Goal: Information Seeking & Learning: Compare options

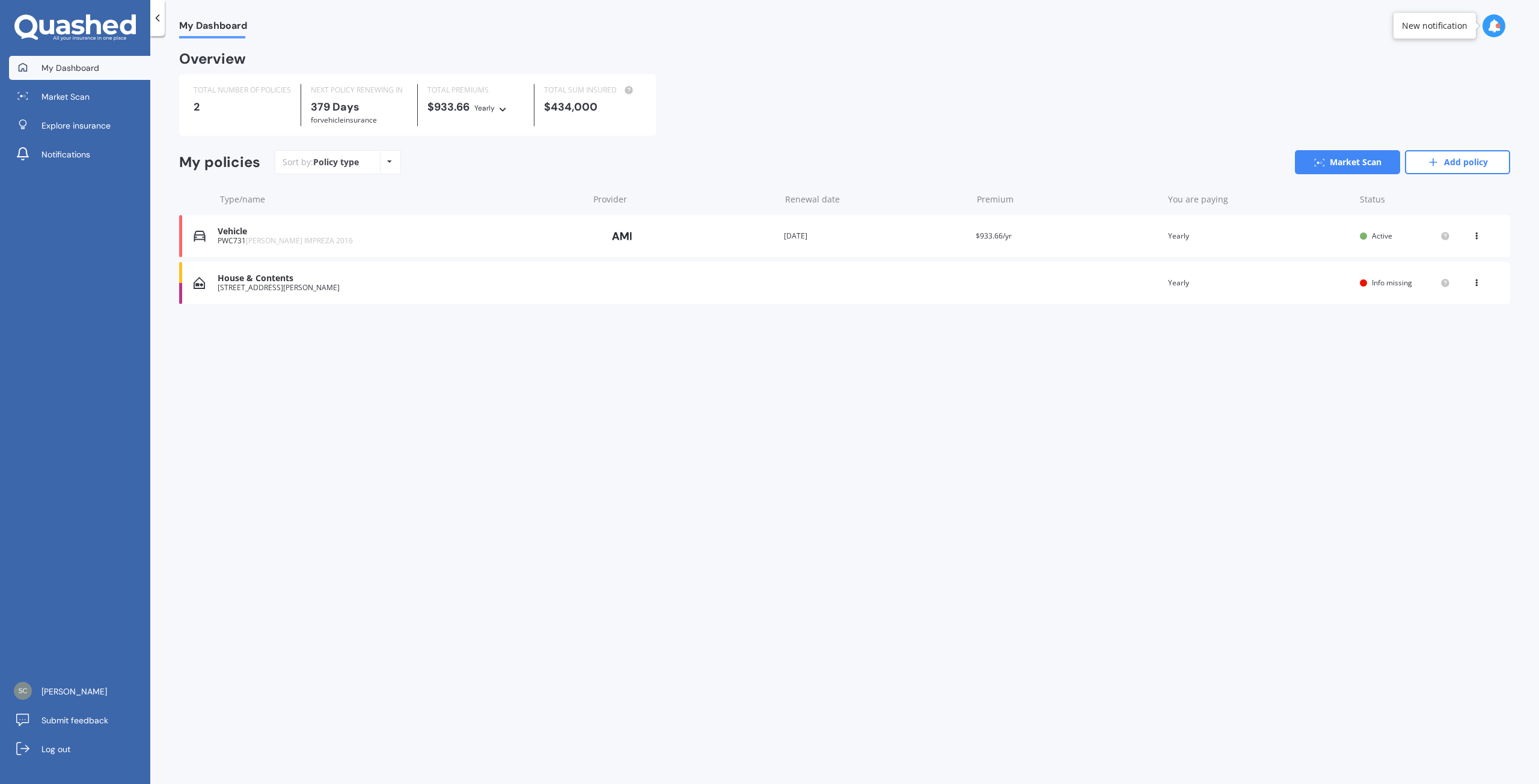
click at [1381, 284] on span "Info missing" at bounding box center [1392, 282] width 40 height 10
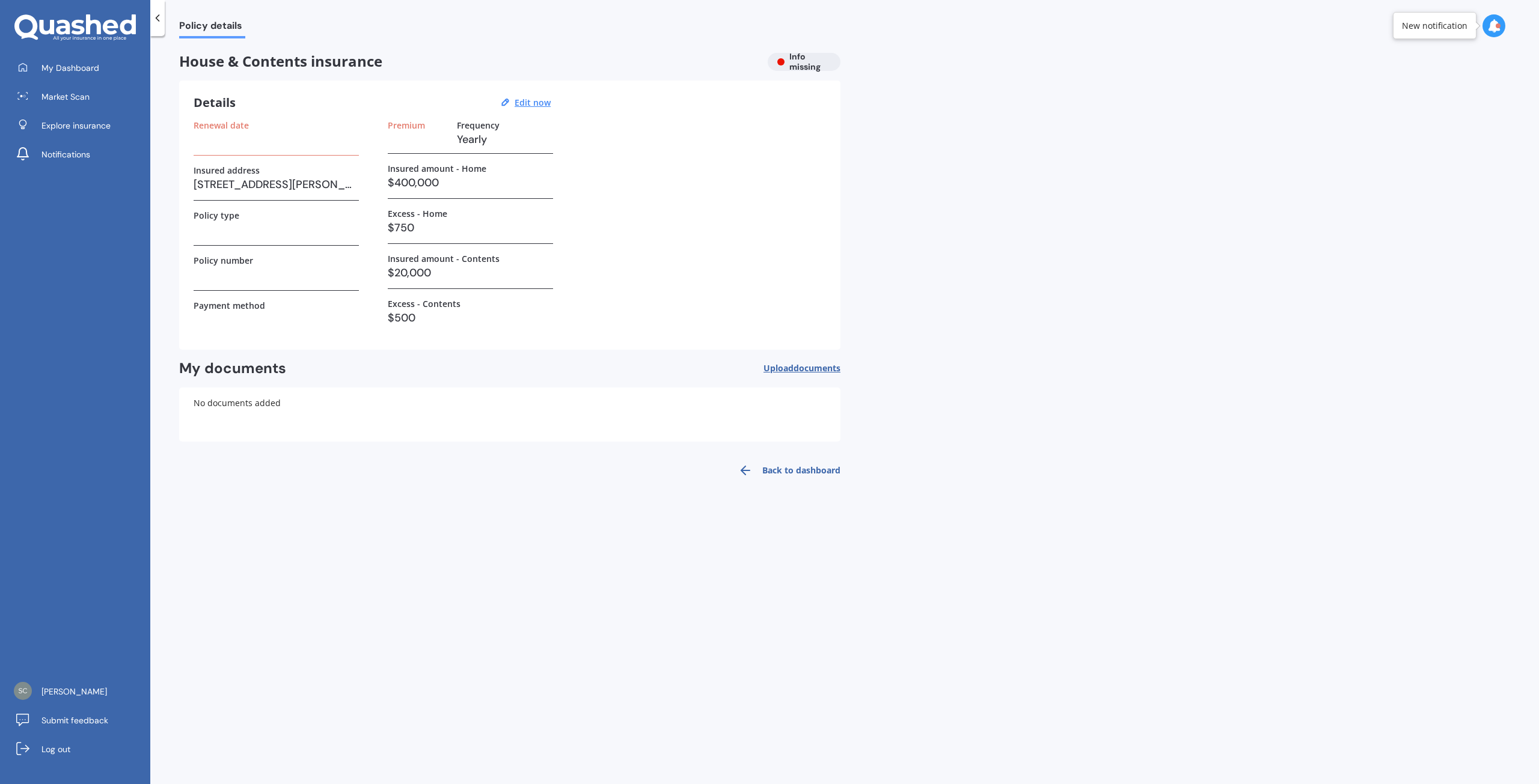
click at [215, 143] on h3 at bounding box center [276, 140] width 166 height 18
click at [208, 143] on h3 at bounding box center [276, 140] width 166 height 18
click at [206, 122] on label "Renewal date" at bounding box center [221, 125] width 55 height 10
click at [539, 102] on u "Edit now" at bounding box center [532, 102] width 36 height 11
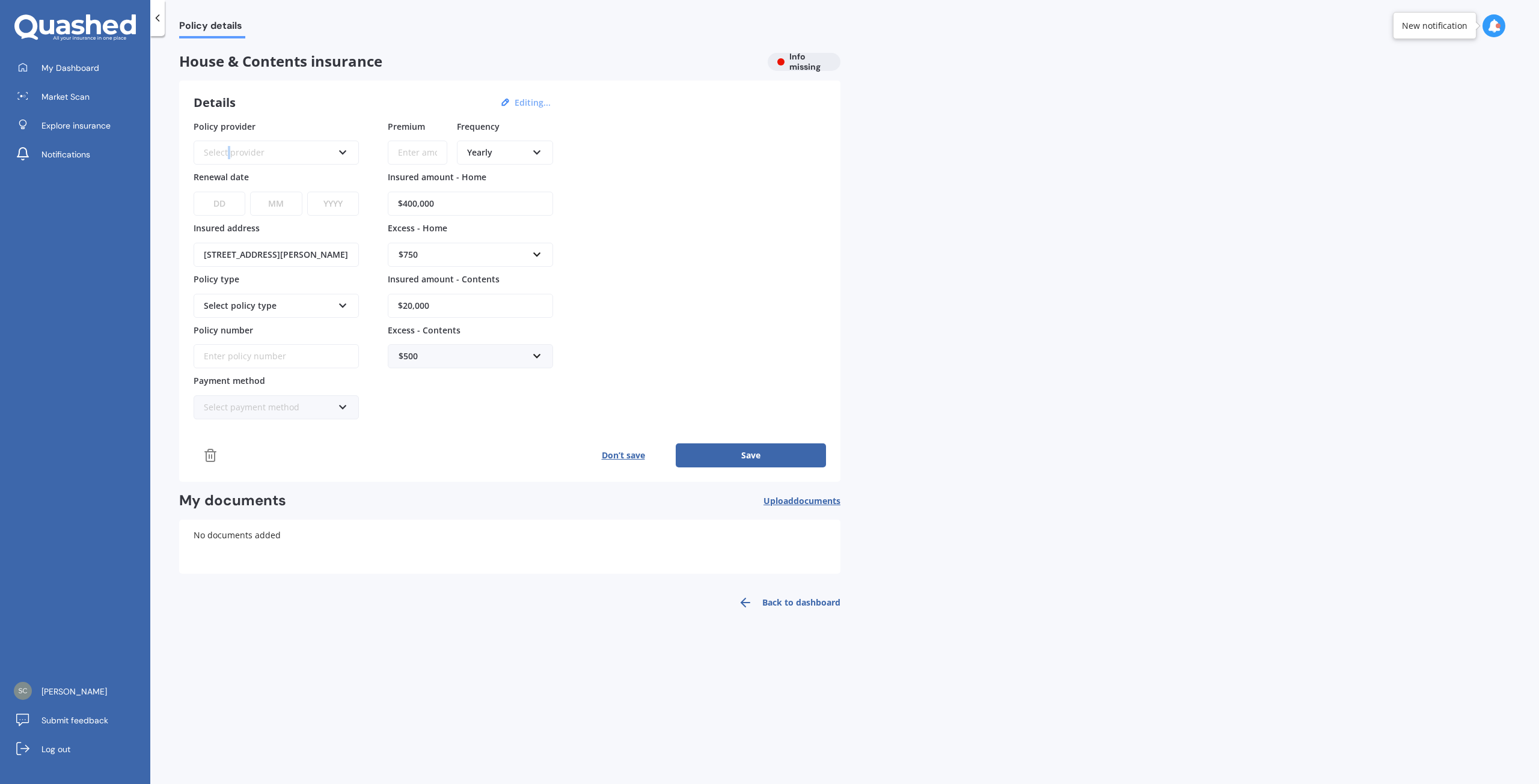
click at [228, 148] on div "Select provider" at bounding box center [268, 152] width 129 height 13
click at [274, 104] on div "Details Editing..." at bounding box center [374, 102] width 361 height 15
click at [253, 153] on div "AA" at bounding box center [268, 152] width 129 height 13
click at [268, 195] on span "AMI" at bounding box center [263, 197] width 15 height 11
click at [225, 203] on select "DD 01 02 03 04 05 06 07 08 09 10 11 12 13 14 15 16 17 18 19 20 21 22 23 24 25 2…" at bounding box center [220, 204] width 52 height 24
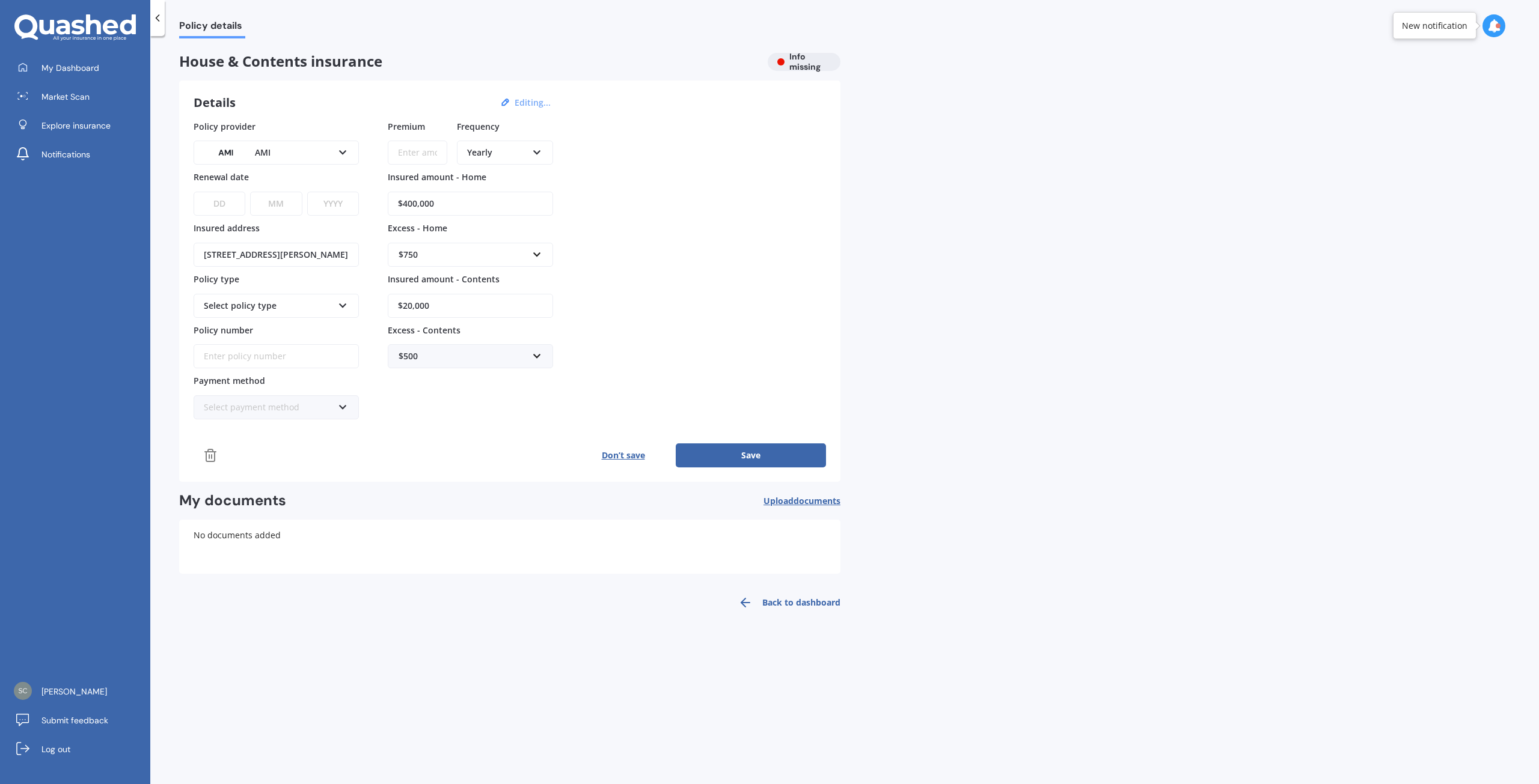
select select "29"
click at [194, 191] on select "DD 01 02 03 04 05 06 07 08 09 10 11 12 13 14 15 16 17 18 19 20 21 22 23 24 25 2…" at bounding box center [220, 204] width 52 height 24
click at [285, 205] on select "MM 01 02 03 04 05 06 07 08 09 10 11 12" at bounding box center [276, 204] width 52 height 24
select select "09"
click at [250, 191] on select "MM 01 02 03 04 05 06 07 08 09 10 11 12" at bounding box center [276, 204] width 52 height 24
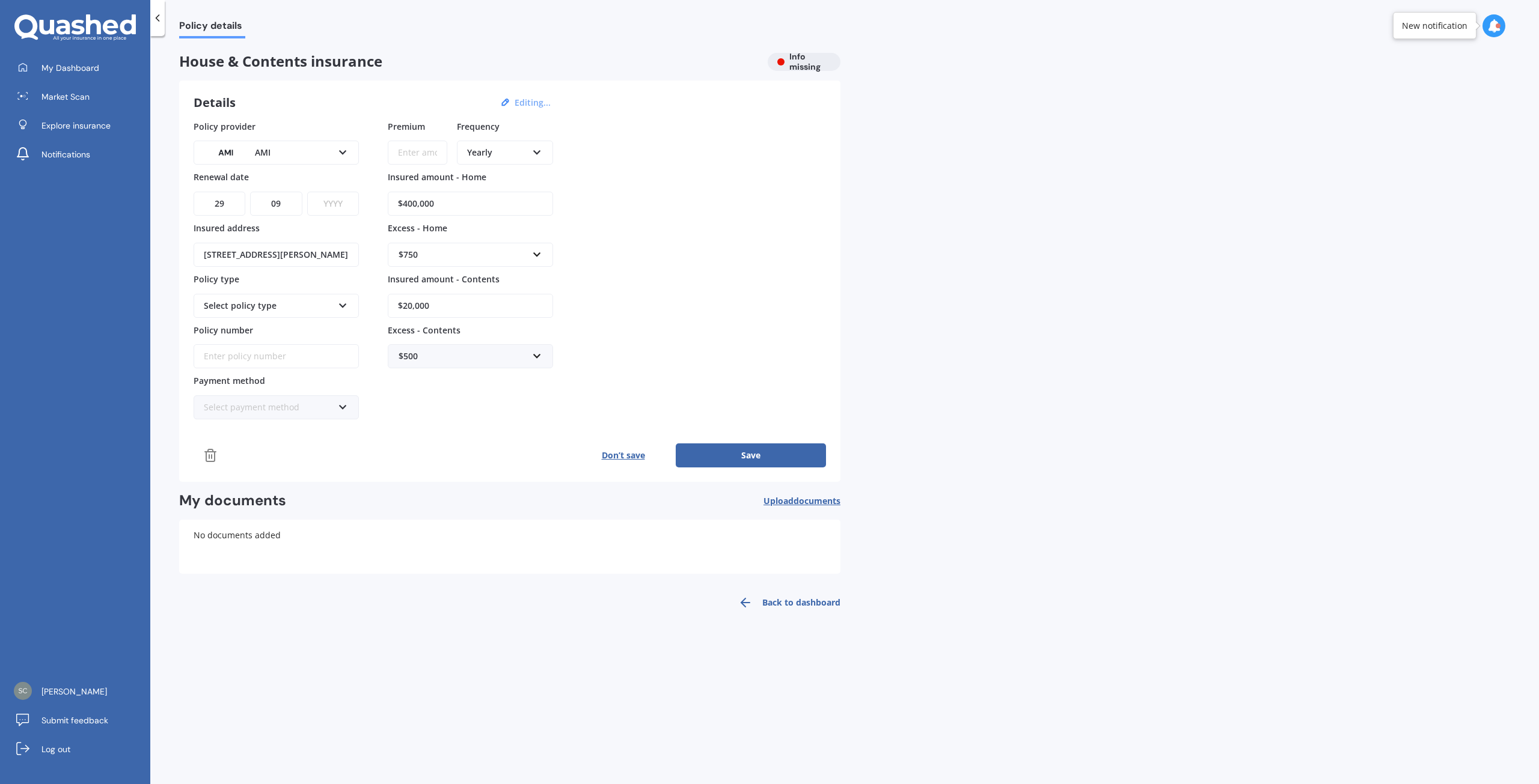
click at [332, 200] on select "YYYY 2027 2026 2025 2024 2023 2022 2021 2020 2019 2018 2017 2016 2015 2014 2013…" at bounding box center [333, 204] width 52 height 24
select select "2025"
click at [307, 191] on select "YYYY 2027 2026 2025 2024 2023 2022 2021 2020 2019 2018 2017 2016 2015 2014 2013…" at bounding box center [333, 204] width 52 height 24
click at [337, 302] on div "Select policy type Multi-Policy House and Contents" at bounding box center [276, 306] width 166 height 24
click at [299, 323] on span "Multi-Policy House and Contents" at bounding box center [270, 328] width 131 height 11
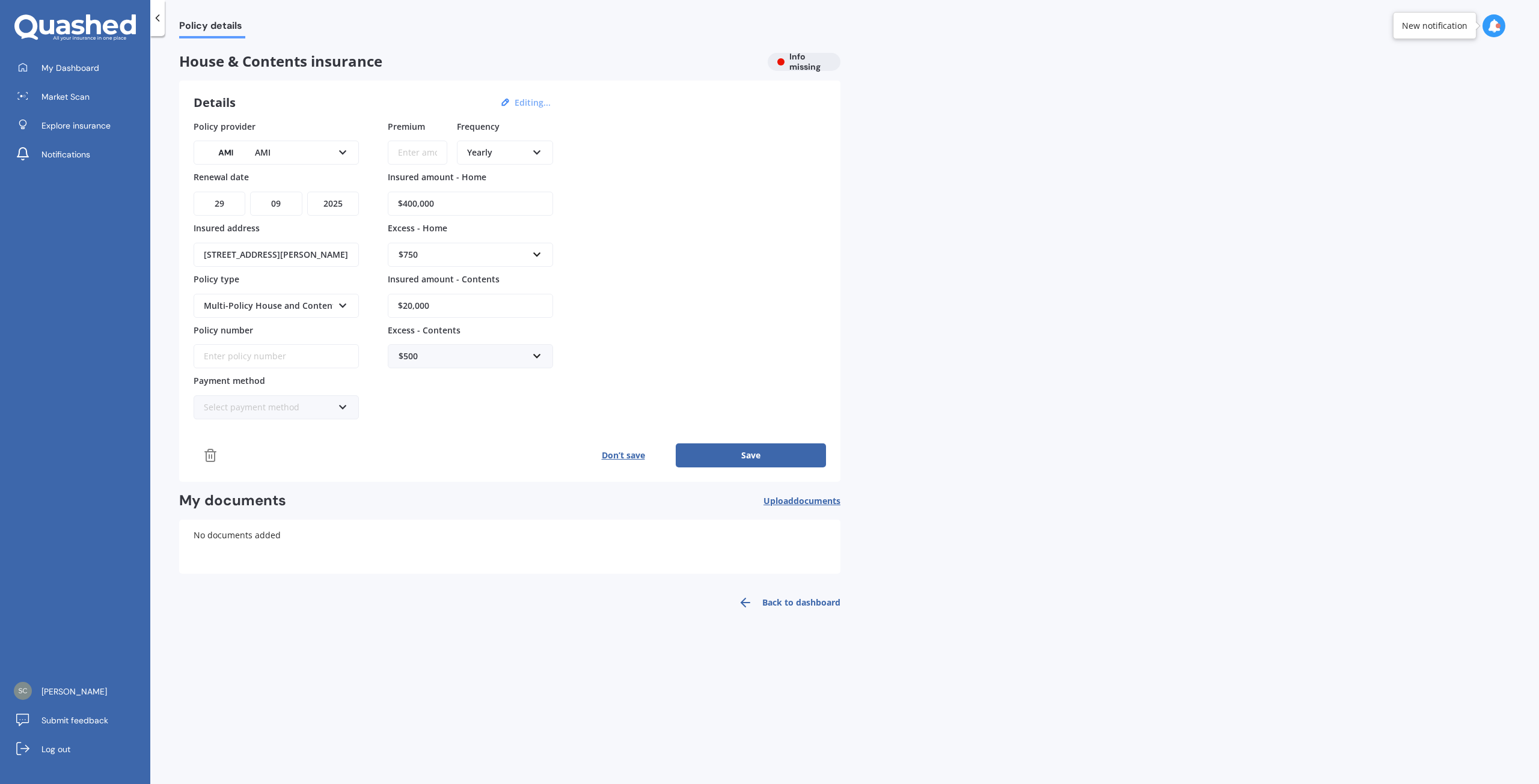
click at [343, 409] on icon at bounding box center [343, 404] width 10 height 8
click at [262, 470] on span "Online payment" at bounding box center [237, 473] width 65 height 11
click at [729, 455] on button "Save" at bounding box center [750, 455] width 150 height 24
click at [407, 152] on input "Premium" at bounding box center [417, 153] width 60 height 24
click at [403, 149] on input "Premium" at bounding box center [417, 153] width 60 height 24
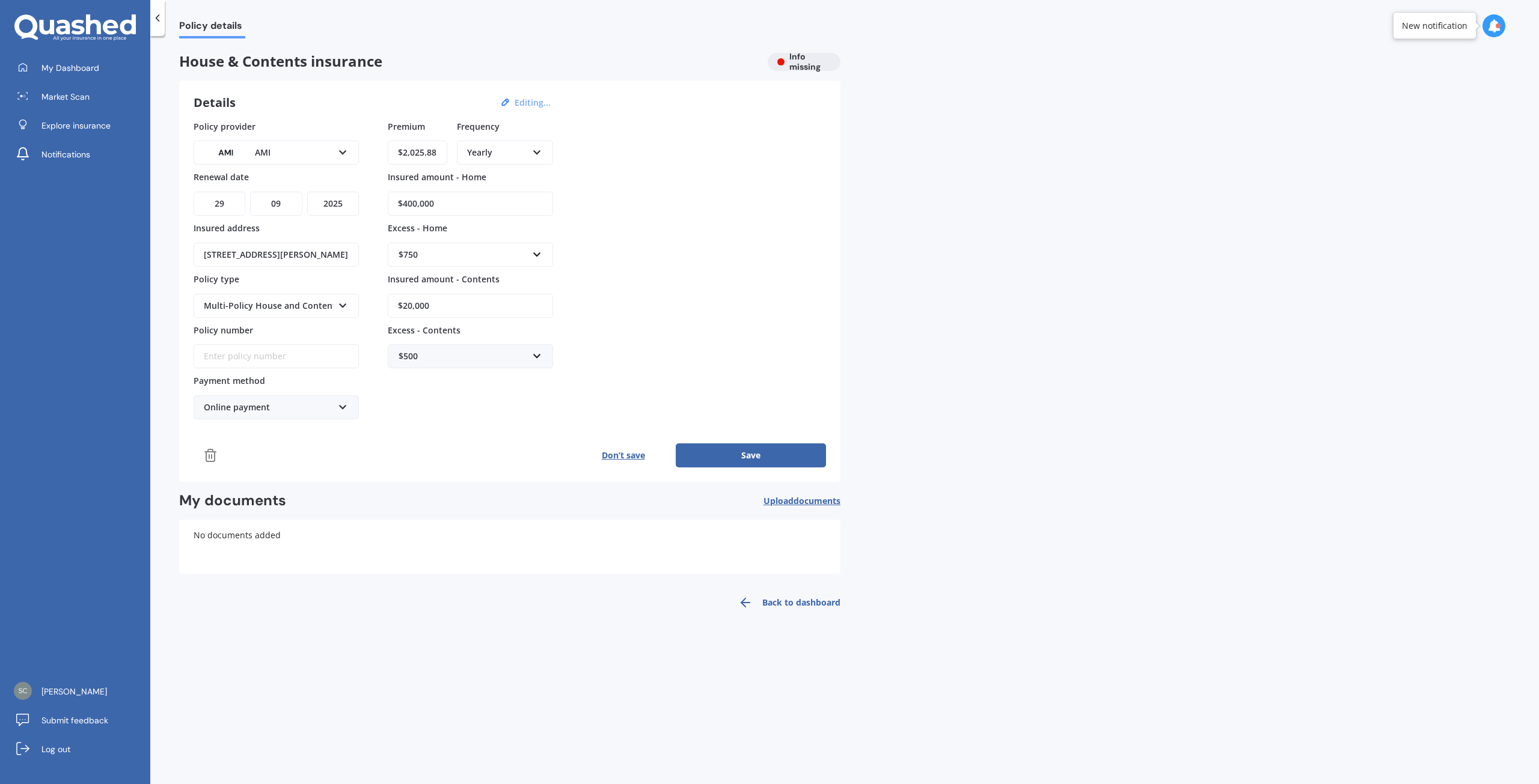
type input "$2,025.88"
click at [758, 454] on button "Save" at bounding box center [750, 455] width 150 height 24
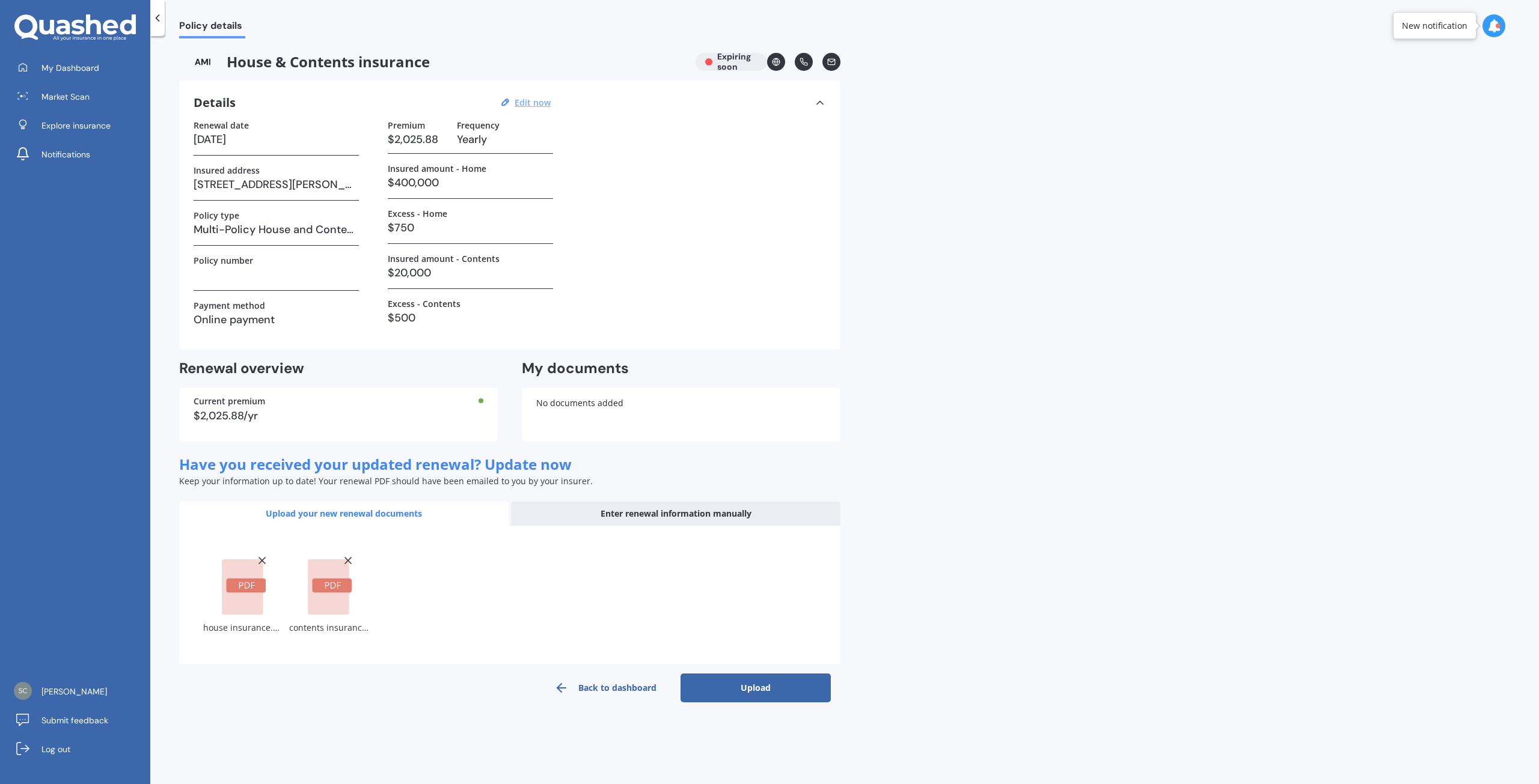
click at [758, 685] on button "Upload" at bounding box center [755, 688] width 150 height 29
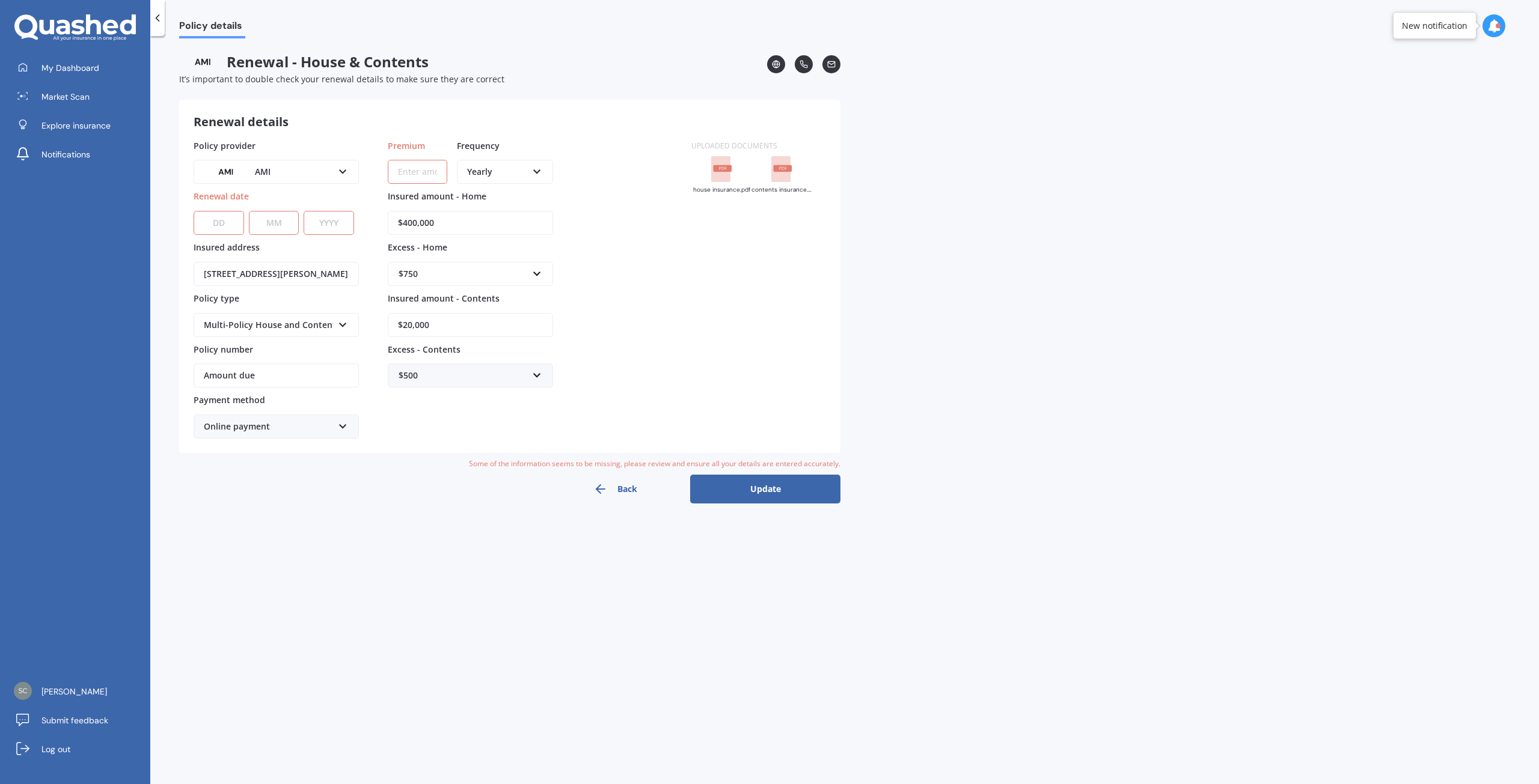
click at [220, 217] on select "DD 01 02 03 04 05 06 07 08 09 10 11 12 13 14 15 16 17 18 19 20 21 22 23 24 25 2…" at bounding box center [219, 223] width 50 height 24
select select "29"
click at [194, 211] on select "DD 01 02 03 04 05 06 07 08 09 10 11 12 13 14 15 16 17 18 19 20 21 22 23 24 25 2…" at bounding box center [219, 223] width 50 height 24
click at [271, 221] on select "MM 01 02 03 04 05 06 07 08 09 10 11 12" at bounding box center [274, 223] width 50 height 24
select select "09"
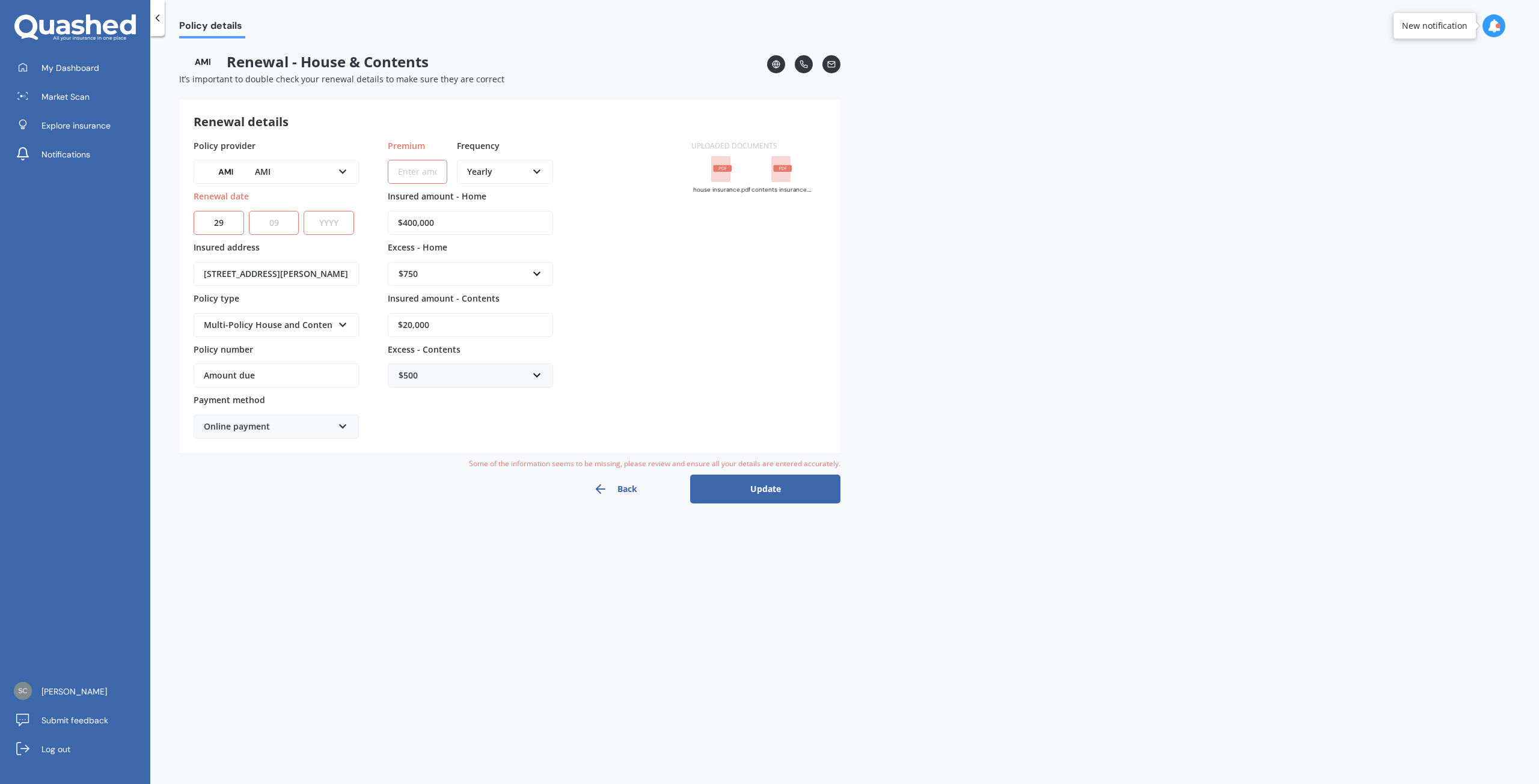
click at [249, 211] on select "MM 01 02 03 04 05 06 07 08 09 10 11 12" at bounding box center [274, 223] width 50 height 24
click at [319, 222] on select "YYYY 2027 2026 2025 2024 2023 2022 2021 2020 2019 2018 2017 2016 2015 2014 2013…" at bounding box center [329, 223] width 50 height 24
select select "2025"
click at [417, 535] on div "Policy details Renewal - House & Contents It’s important to double check your r…" at bounding box center [845, 412] width 1389 height 748
click at [401, 169] on input "Premium" at bounding box center [417, 172] width 60 height 24
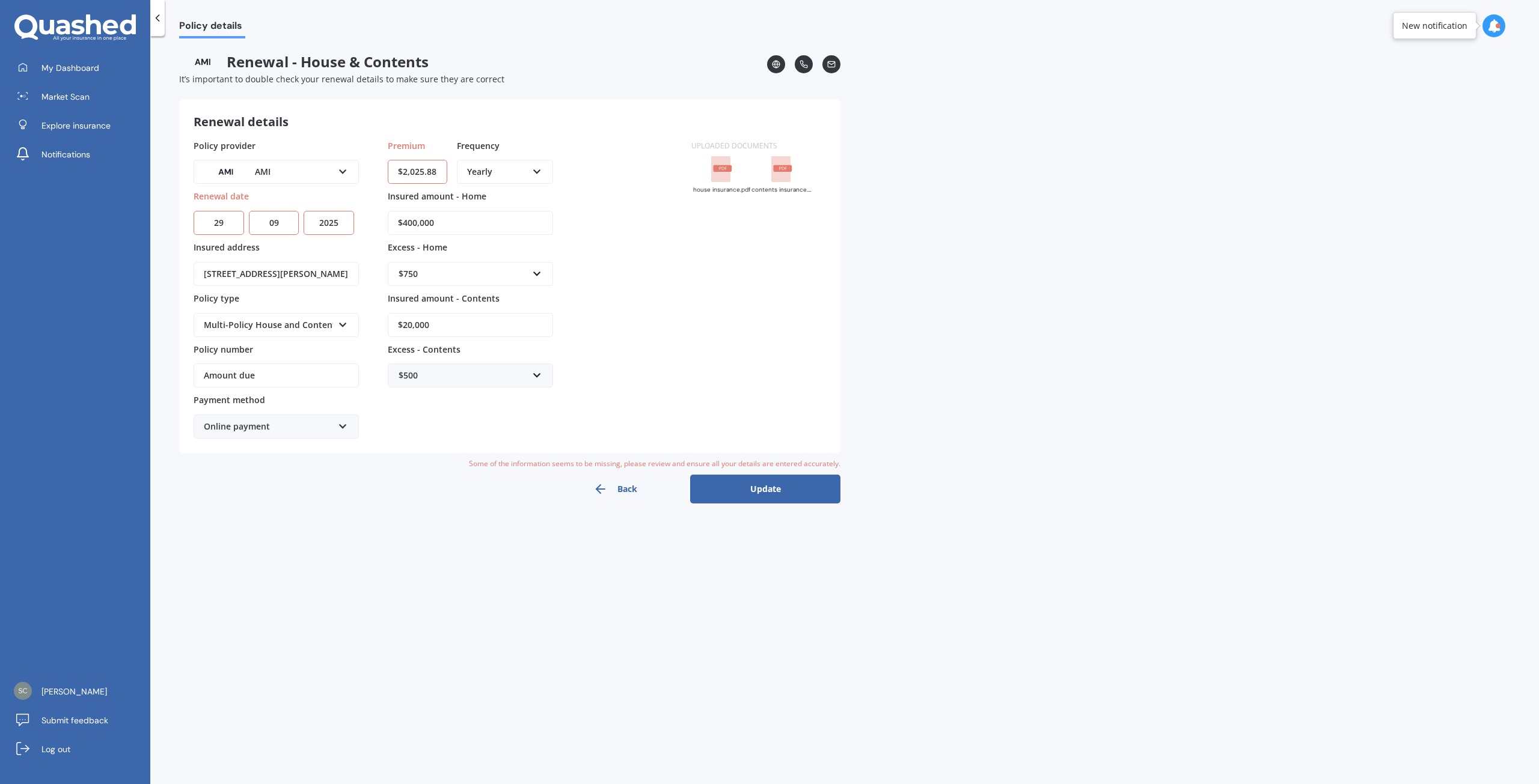
type input "$2,025.88"
click at [772, 492] on button "Update" at bounding box center [765, 489] width 150 height 29
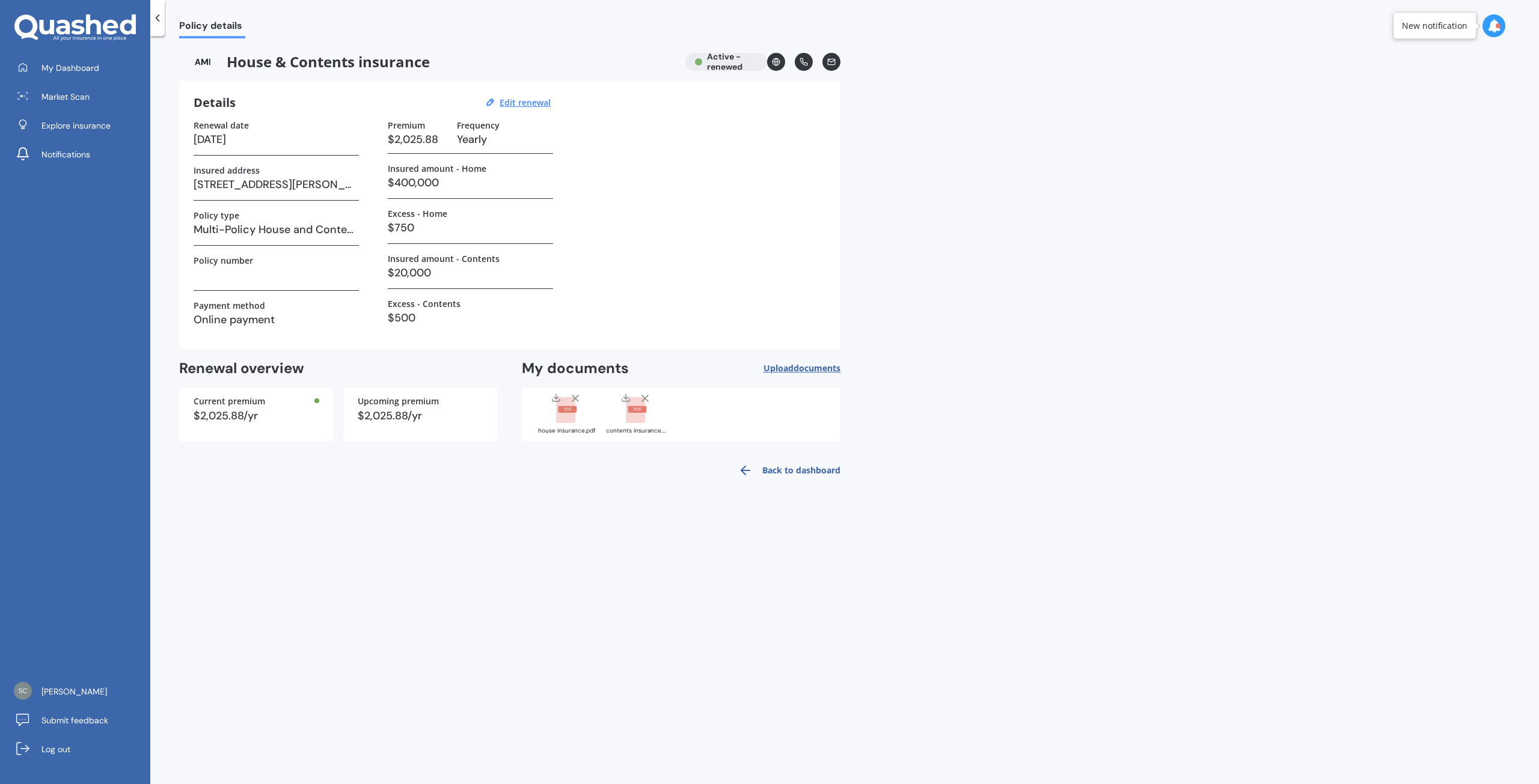
click at [801, 471] on link "Back to dashboard" at bounding box center [785, 471] width 109 height 29
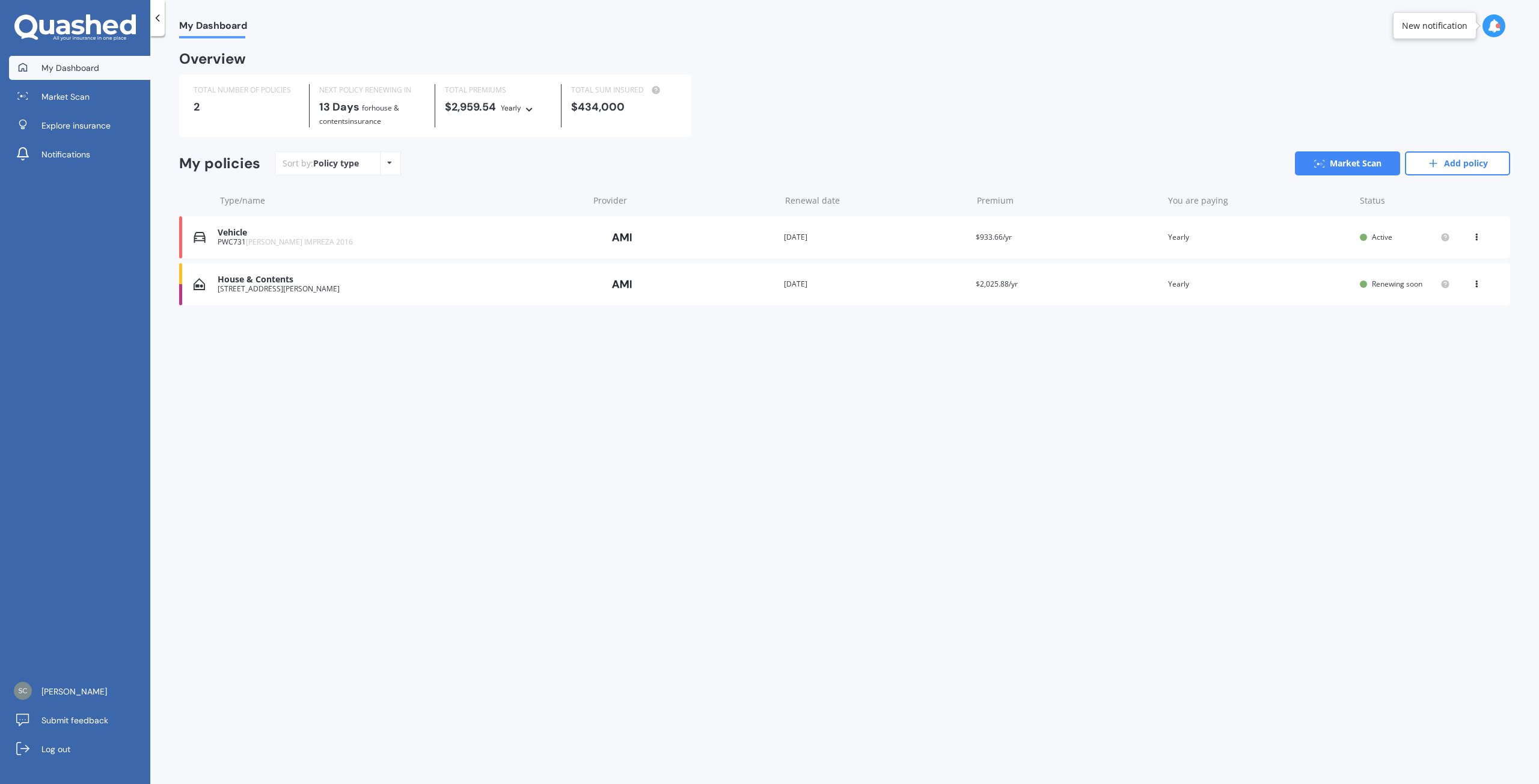
click at [626, 284] on img at bounding box center [622, 284] width 60 height 23
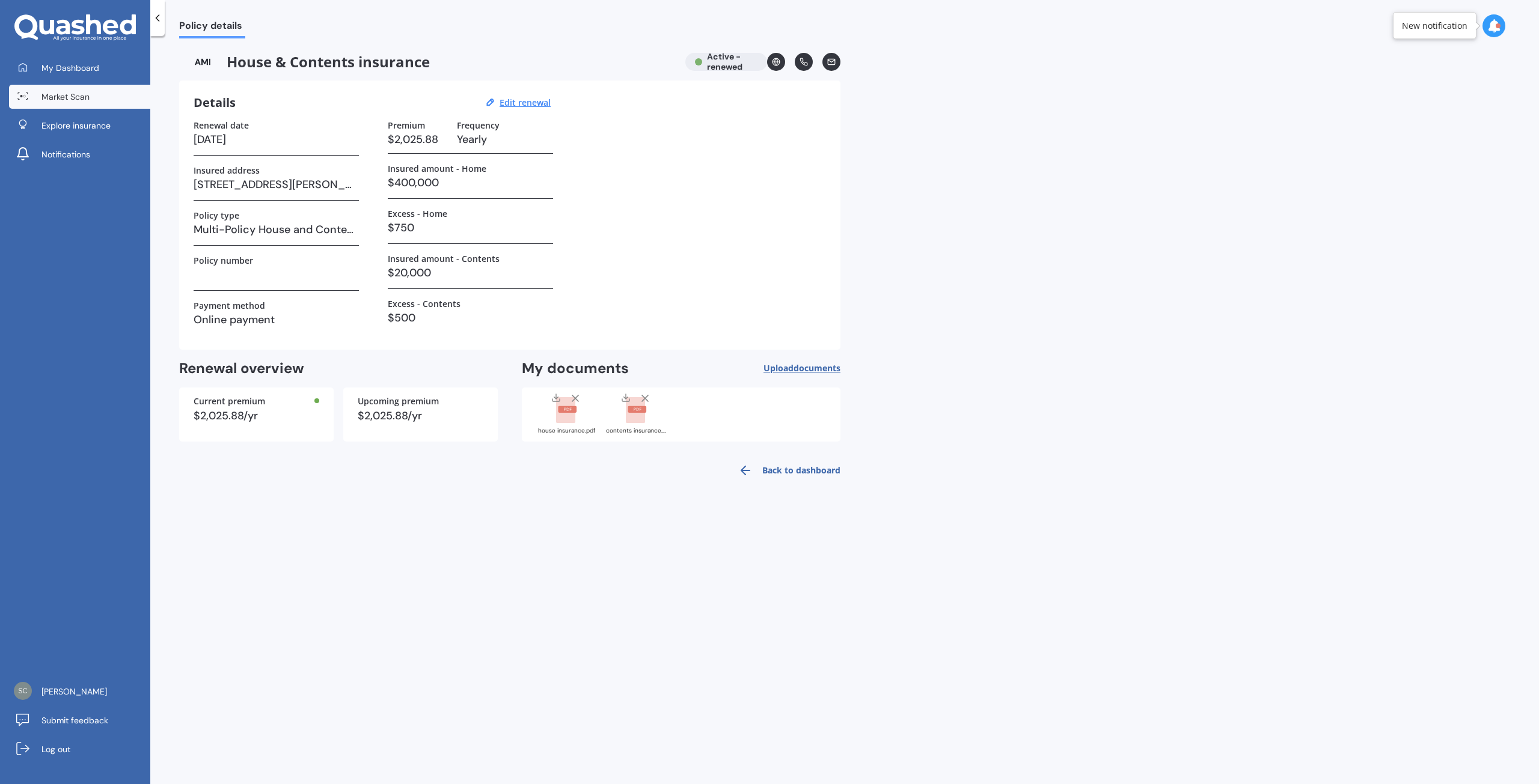
click at [85, 101] on span "Market Scan" at bounding box center [65, 97] width 48 height 12
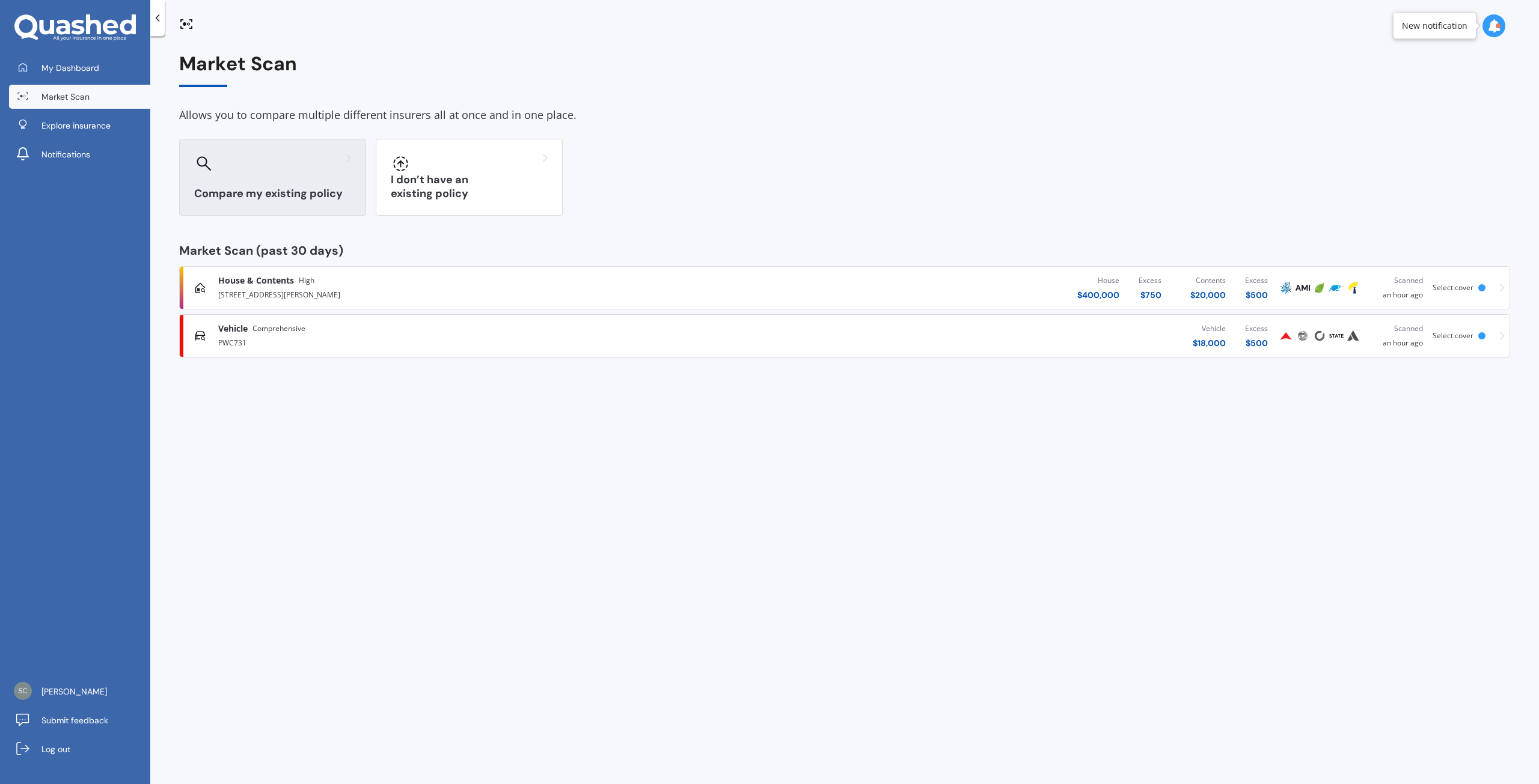
click at [276, 170] on div at bounding box center [272, 163] width 157 height 19
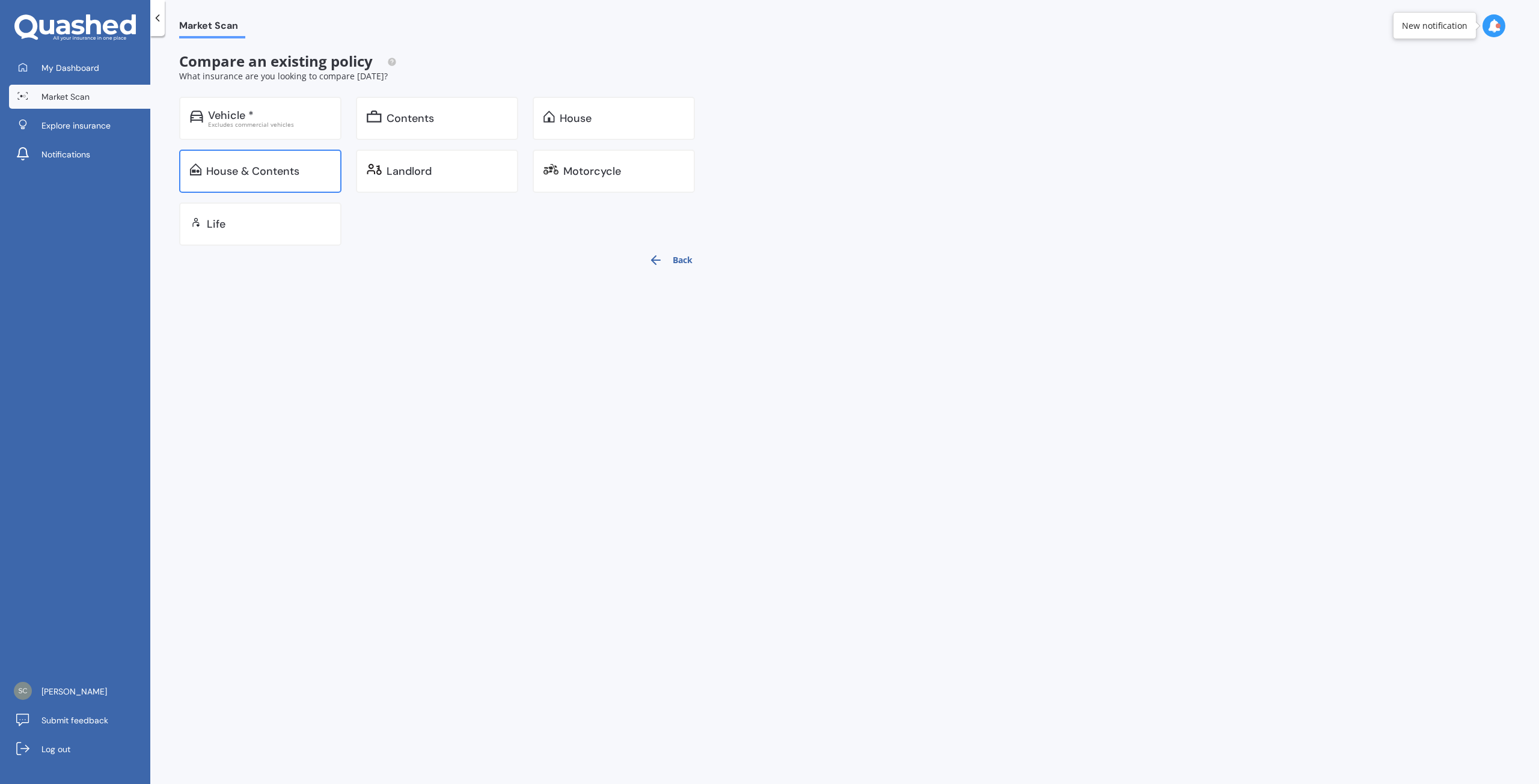
click at [275, 171] on div "House & Contents" at bounding box center [253, 172] width 93 height 12
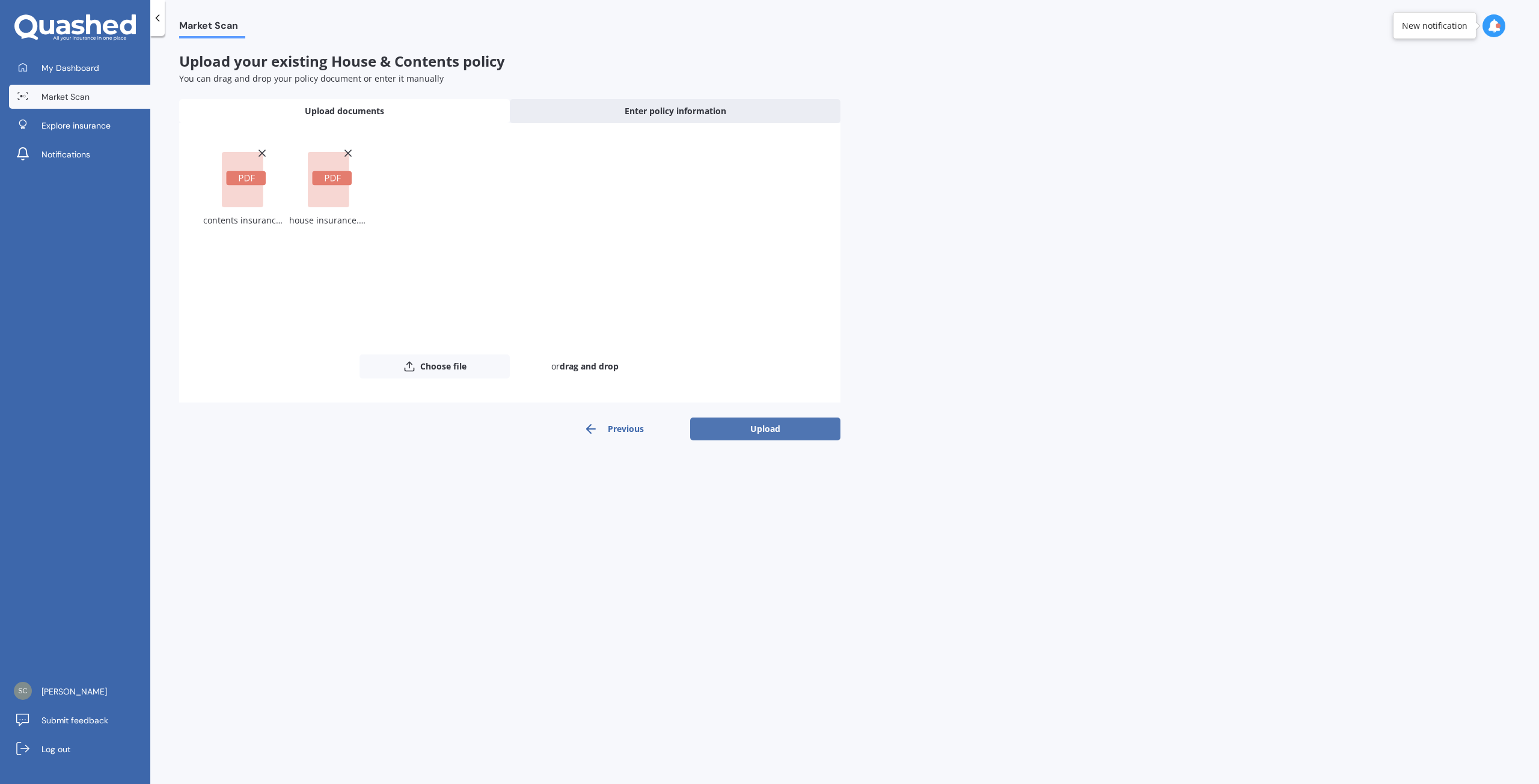
click at [774, 432] on button "Upload" at bounding box center [765, 429] width 150 height 23
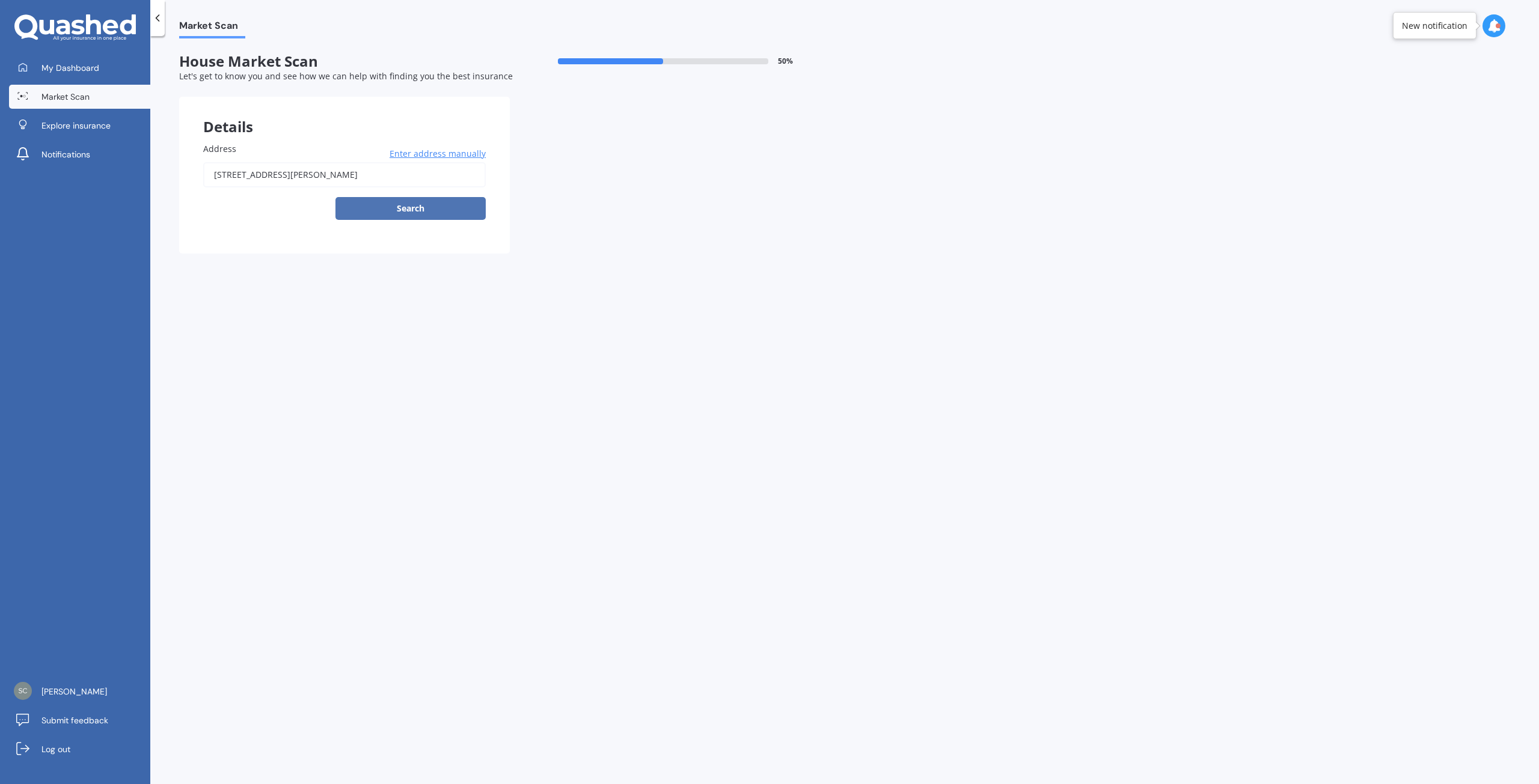
click at [388, 207] on button "Search" at bounding box center [411, 208] width 150 height 23
click at [274, 174] on input "[STREET_ADDRESS][PERSON_NAME]" at bounding box center [344, 175] width 282 height 25
type input "[STREET_ADDRESS][PERSON_NAME]"
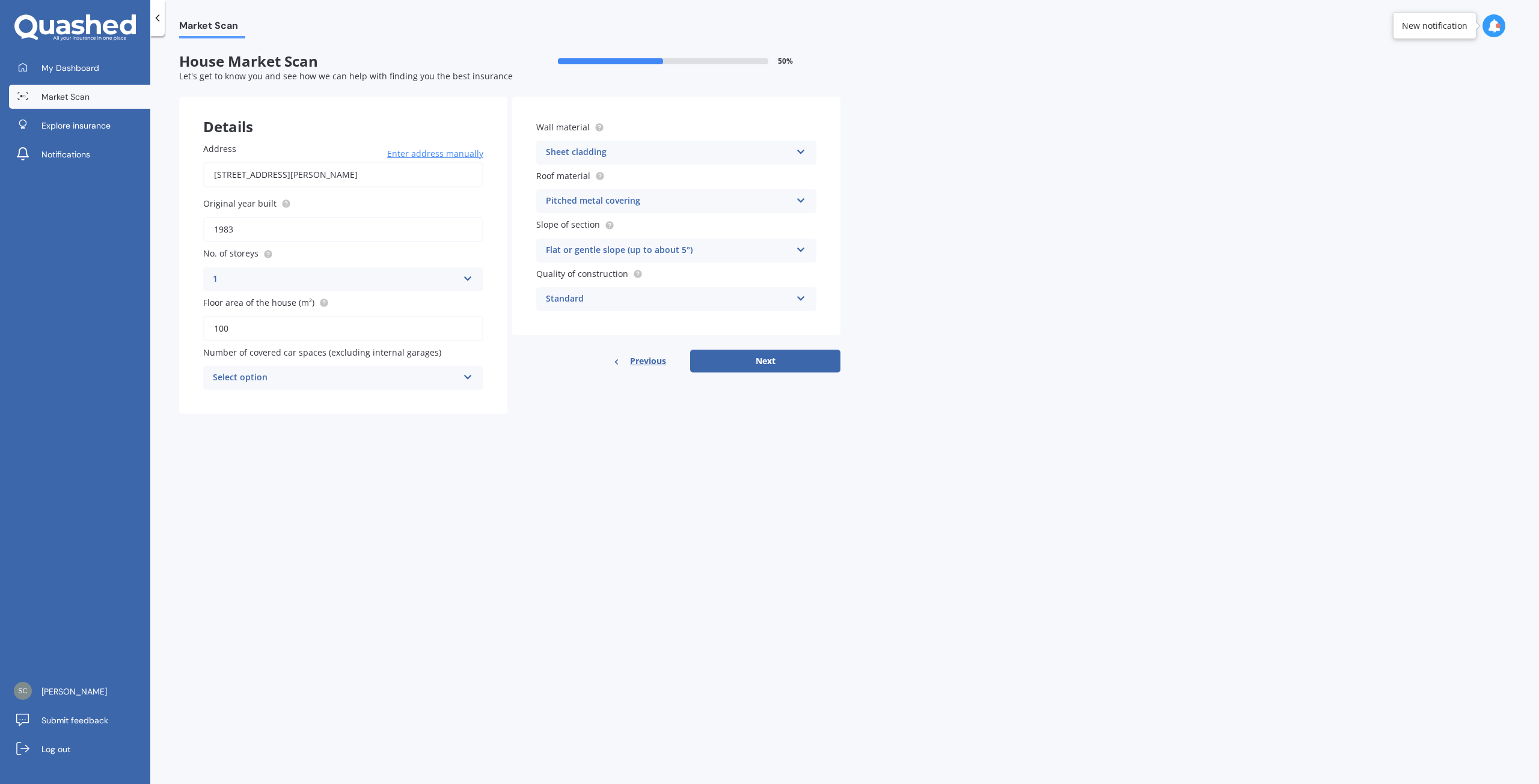
click at [801, 149] on icon at bounding box center [800, 149] width 10 height 8
click at [672, 177] on span "Artificial weatherboard/plank cladding" at bounding box center [625, 175] width 158 height 11
click at [797, 150] on icon at bounding box center [800, 149] width 10 height 8
click at [636, 322] on span "Weatherboard/plank cladding" at bounding box center [607, 326] width 123 height 11
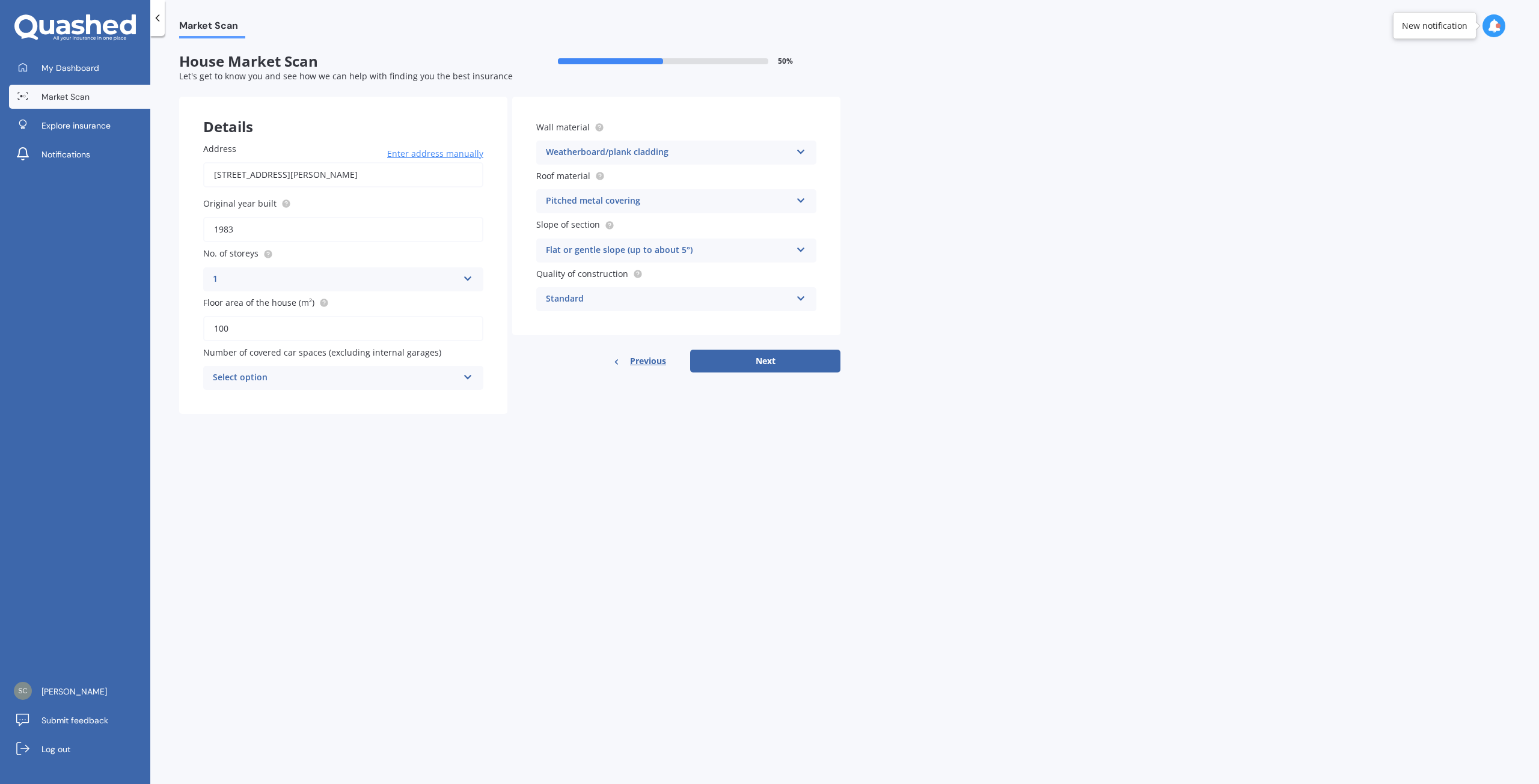
click at [460, 376] on div "Select option 0 1 2 3 4 5+" at bounding box center [343, 378] width 280 height 24
click at [240, 418] on div "1" at bounding box center [343, 423] width 279 height 21
drag, startPoint x: 242, startPoint y: 228, endPoint x: 199, endPoint y: 223, distance: 43.3
click at [199, 223] on div "Address [STREET_ADDRESS][PERSON_NAME] Enter address manually Search Original ye…" at bounding box center [343, 266] width 328 height 296
type input "1946"
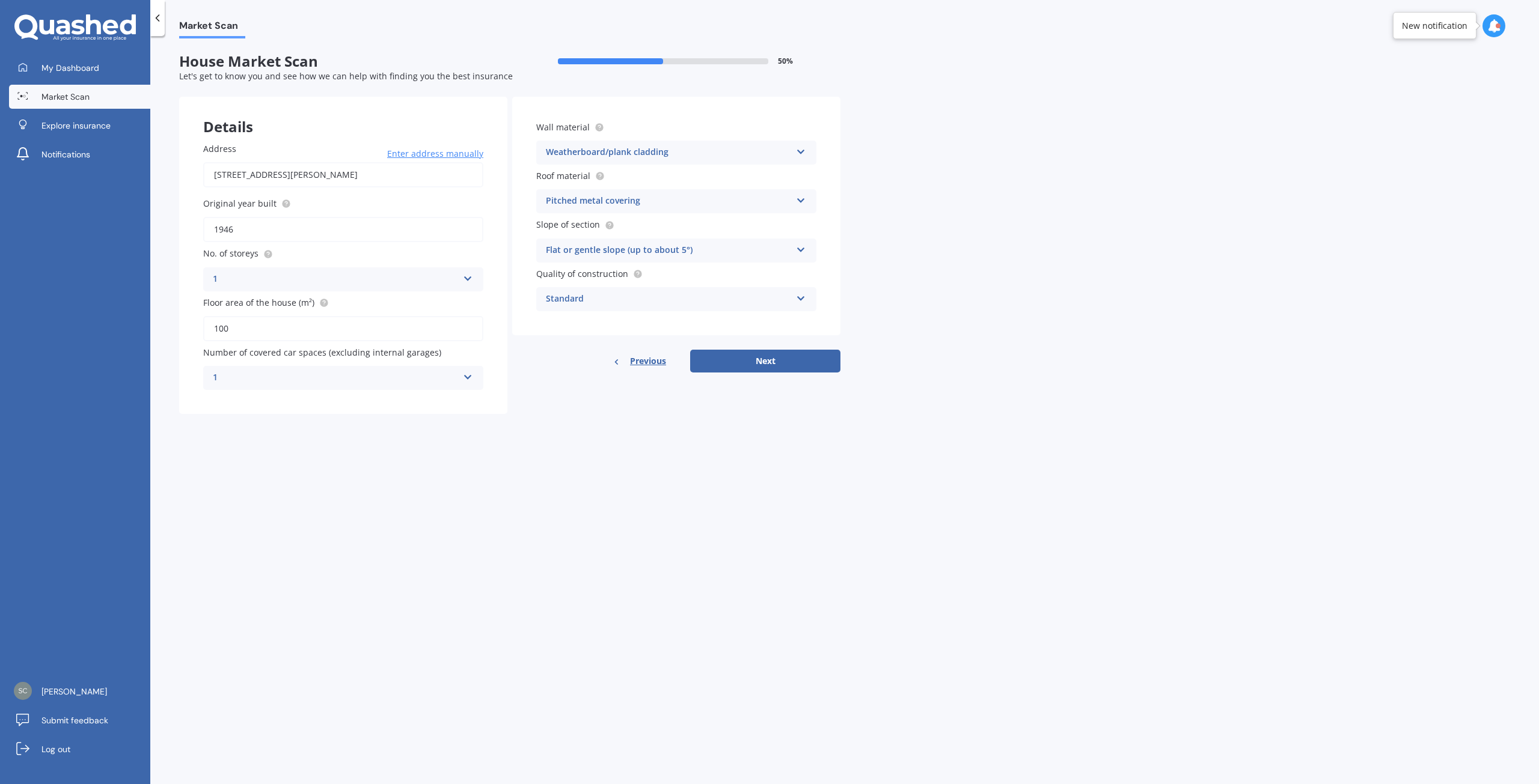
click at [248, 327] on input "100" at bounding box center [343, 328] width 280 height 25
type input "103"
click at [766, 359] on button "Next" at bounding box center [765, 361] width 150 height 23
select select "26"
select select "01"
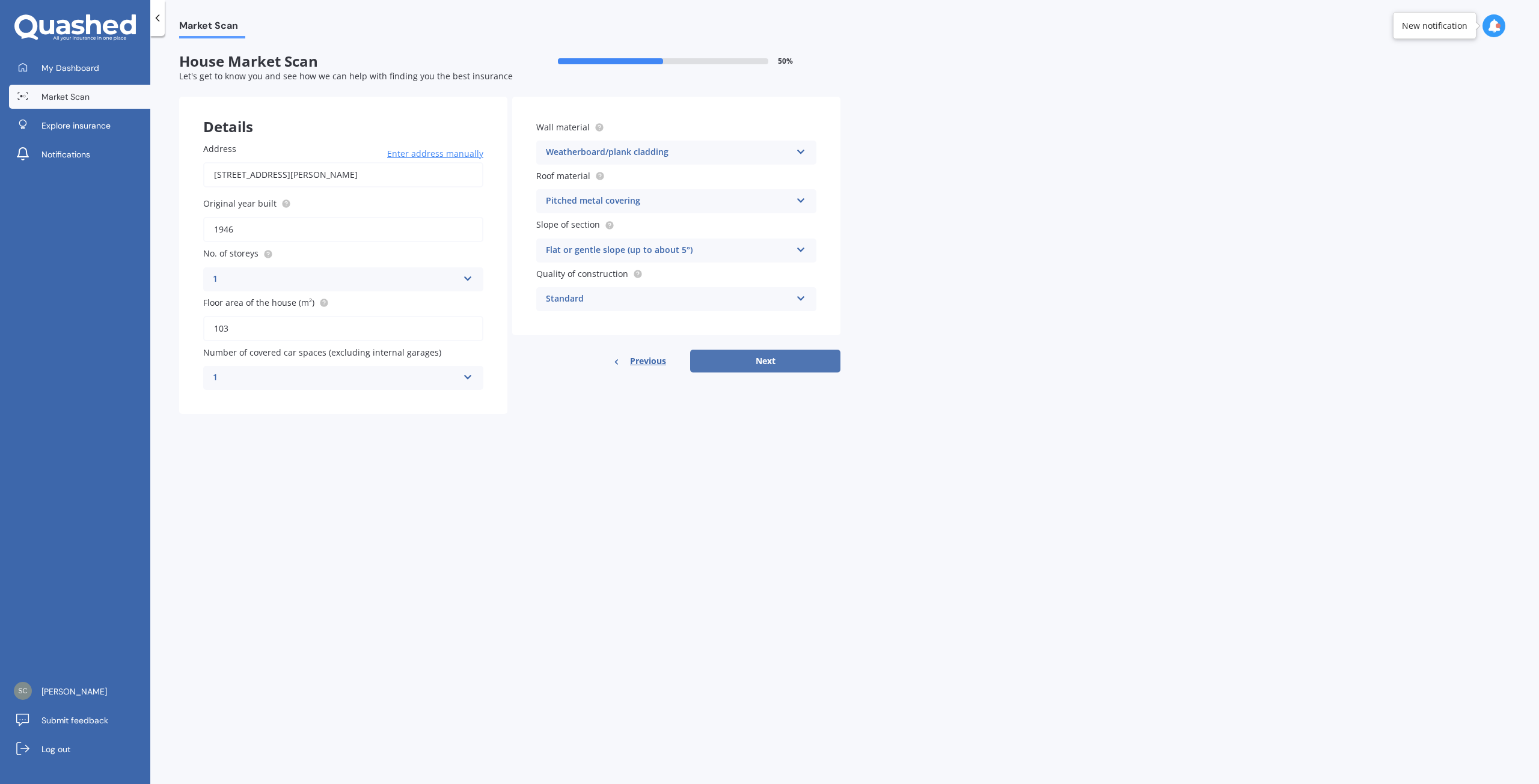
select select "1973"
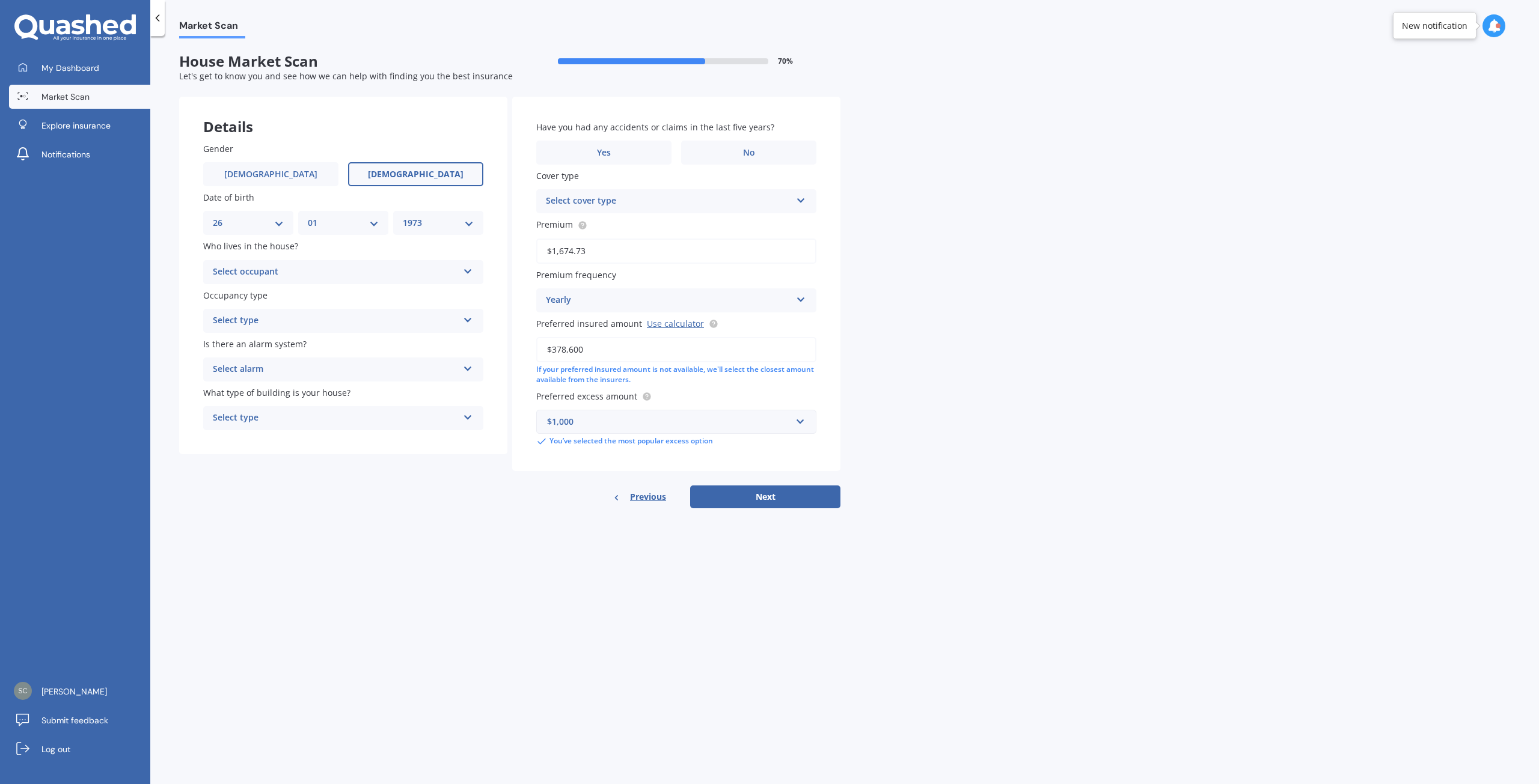
click at [412, 174] on span "[DEMOGRAPHIC_DATA]" at bounding box center [415, 174] width 95 height 10
click at [0, 0] on input "[DEMOGRAPHIC_DATA]" at bounding box center [0, 0] width 0 height 0
click at [463, 271] on icon at bounding box center [468, 268] width 10 height 8
click at [248, 296] on div "Owner" at bounding box center [343, 295] width 279 height 21
click at [286, 319] on div "Select type" at bounding box center [335, 320] width 245 height 14
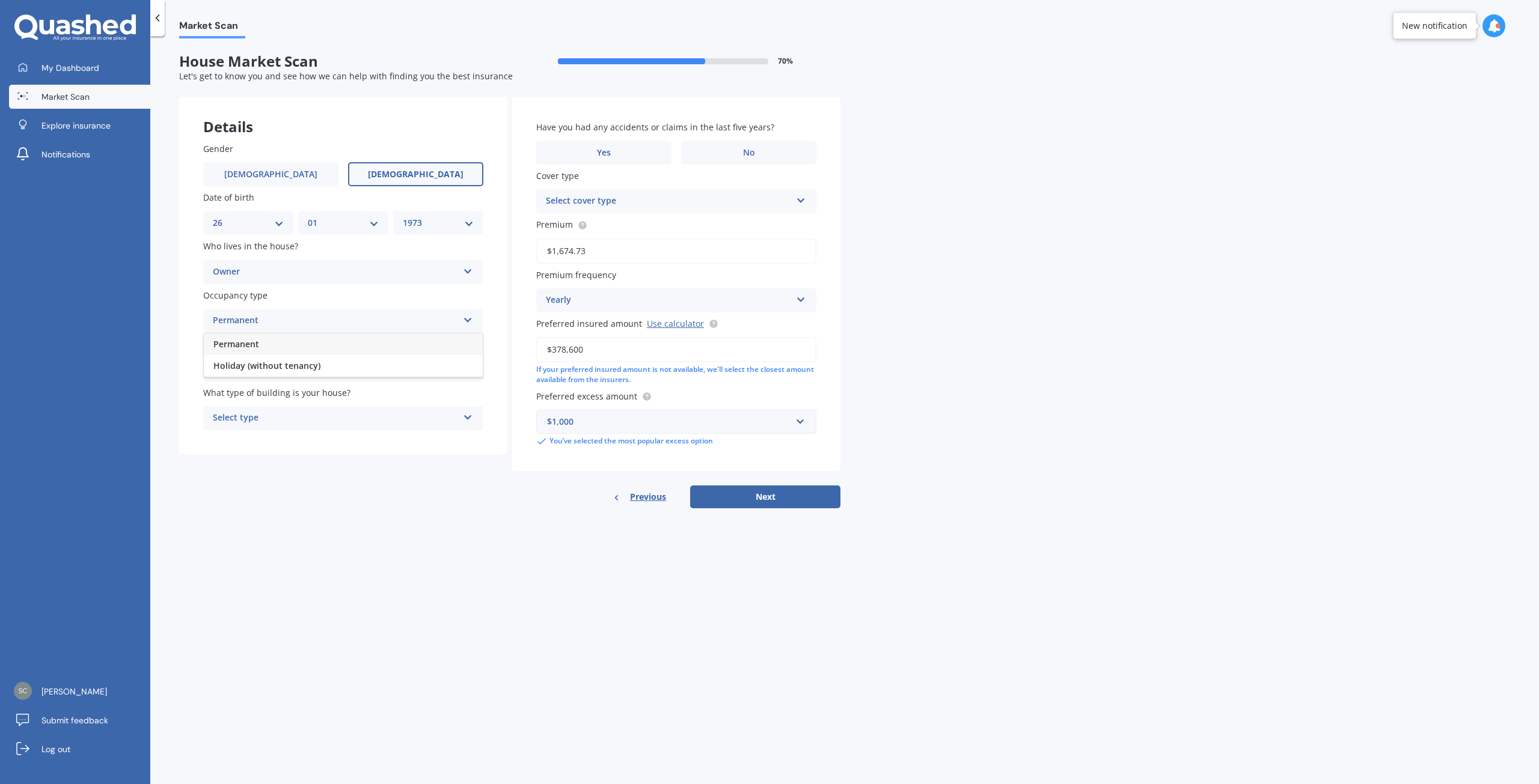
click at [260, 343] on div "Permanent" at bounding box center [343, 344] width 279 height 21
click at [266, 368] on div "Select alarm" at bounding box center [335, 369] width 245 height 14
click at [240, 435] on div "No" at bounding box center [343, 436] width 279 height 21
click at [251, 418] on div "Select type" at bounding box center [335, 418] width 245 height 14
click at [258, 440] on span "Freestanding" at bounding box center [240, 441] width 53 height 11
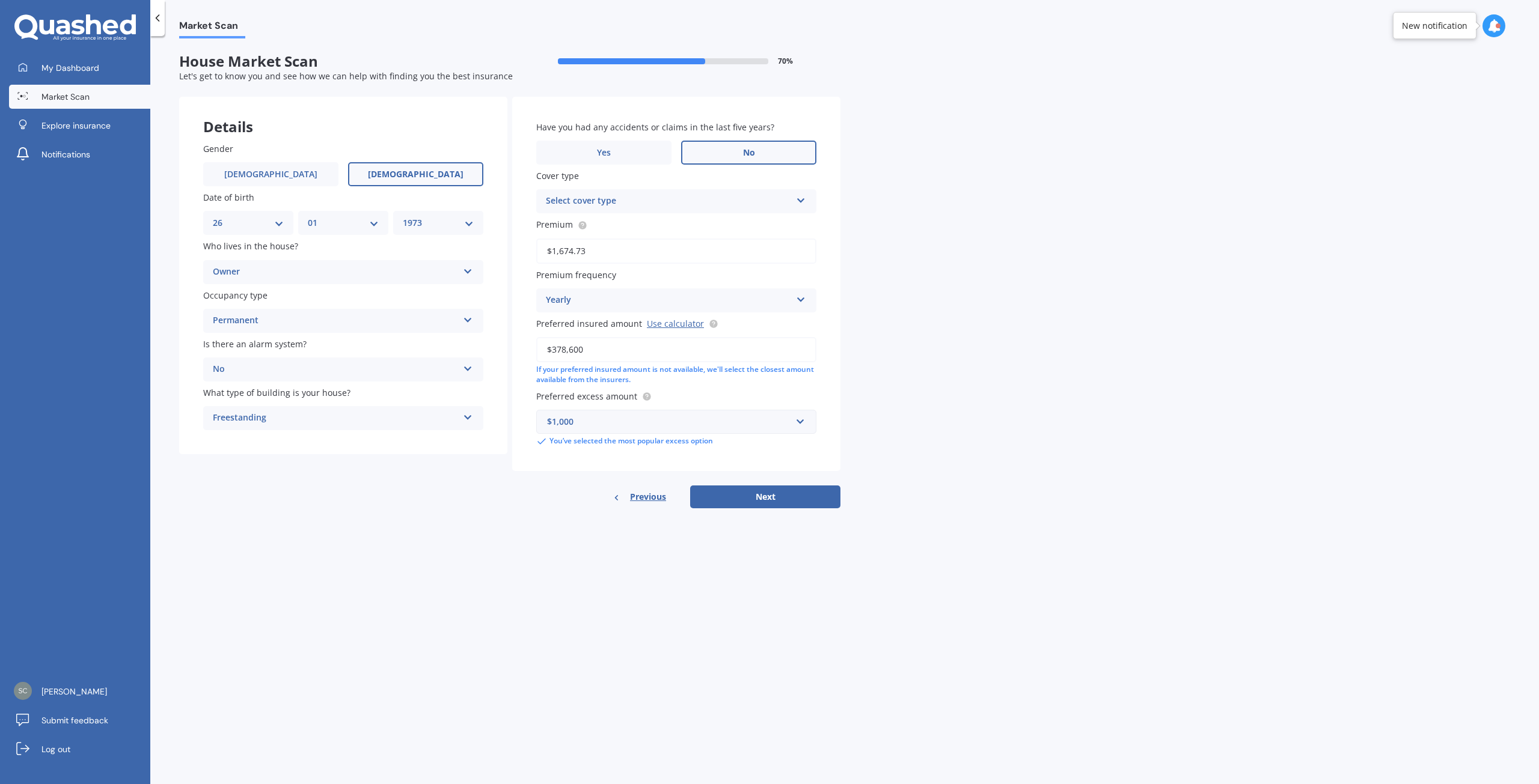
click at [752, 148] on span "No" at bounding box center [749, 153] width 12 height 10
click at [0, 0] on input "No" at bounding box center [0, 0] width 0 height 0
click at [710, 209] on div "Select cover type Premier House Market Value House Home Plus" at bounding box center [676, 201] width 280 height 24
click at [617, 243] on span "Market Value House" at bounding box center [588, 246] width 84 height 11
drag, startPoint x: 600, startPoint y: 352, endPoint x: 511, endPoint y: 352, distance: 89.0
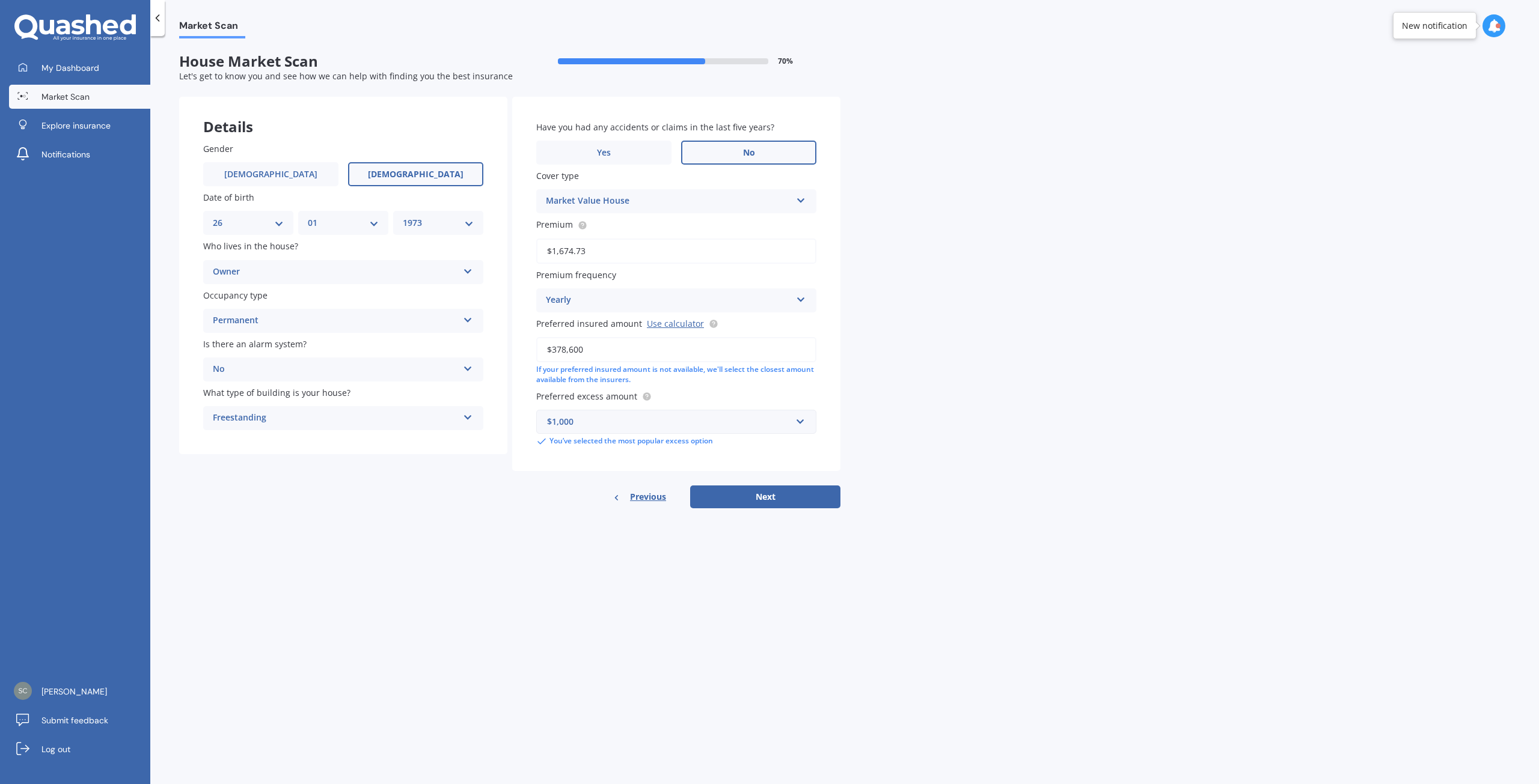
click at [511, 352] on div "Details Gender [DEMOGRAPHIC_DATA] [DEMOGRAPHIC_DATA] Date of birth DD 01 02 03 …" at bounding box center [510, 303] width 662 height 412
type input "$400,000"
click at [799, 421] on input "text" at bounding box center [671, 422] width 269 height 23
click at [570, 512] on div "$750" at bounding box center [677, 510] width 279 height 22
click at [765, 480] on button "Next" at bounding box center [765, 484] width 150 height 23
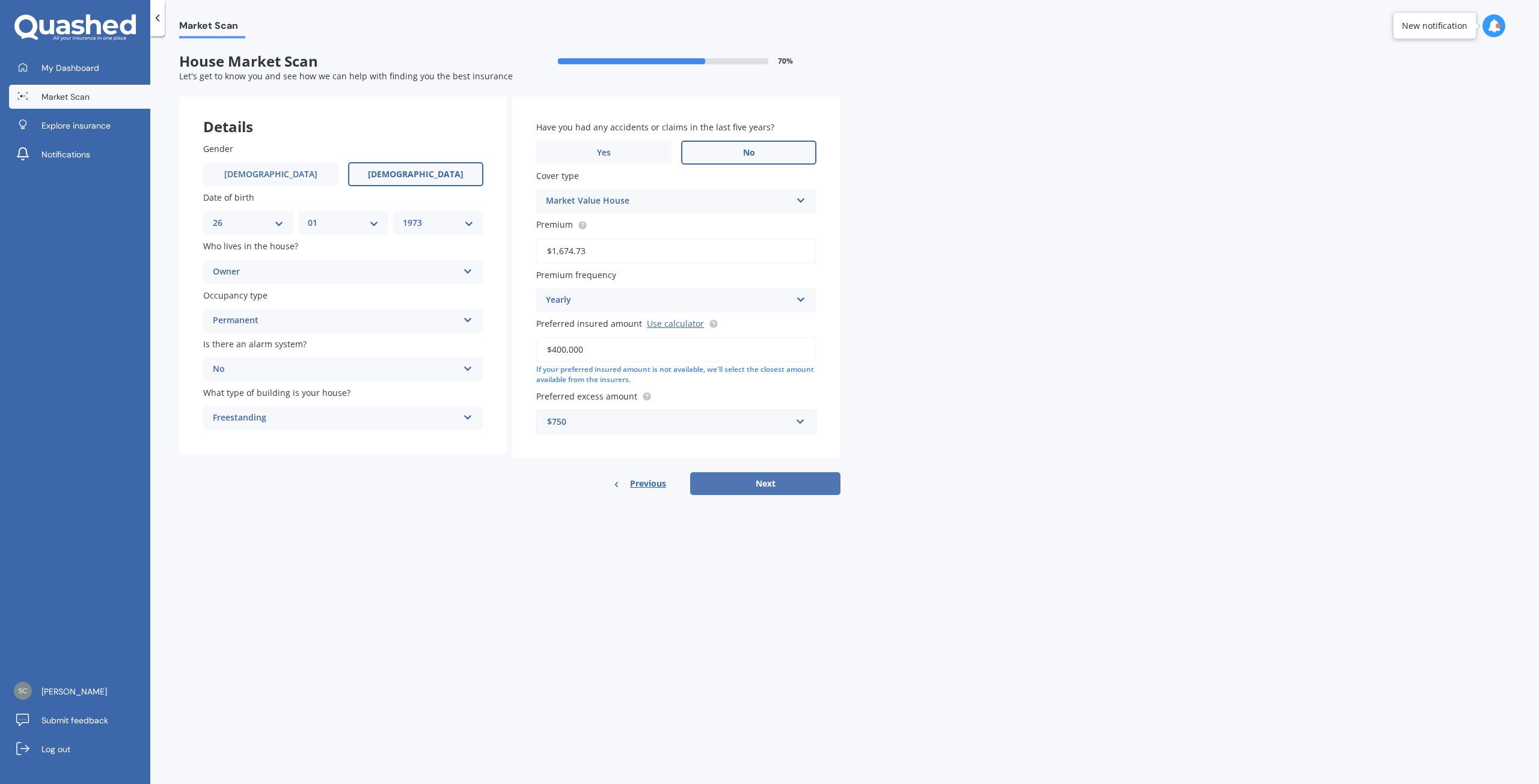
select select "26"
select select "01"
select select "1973"
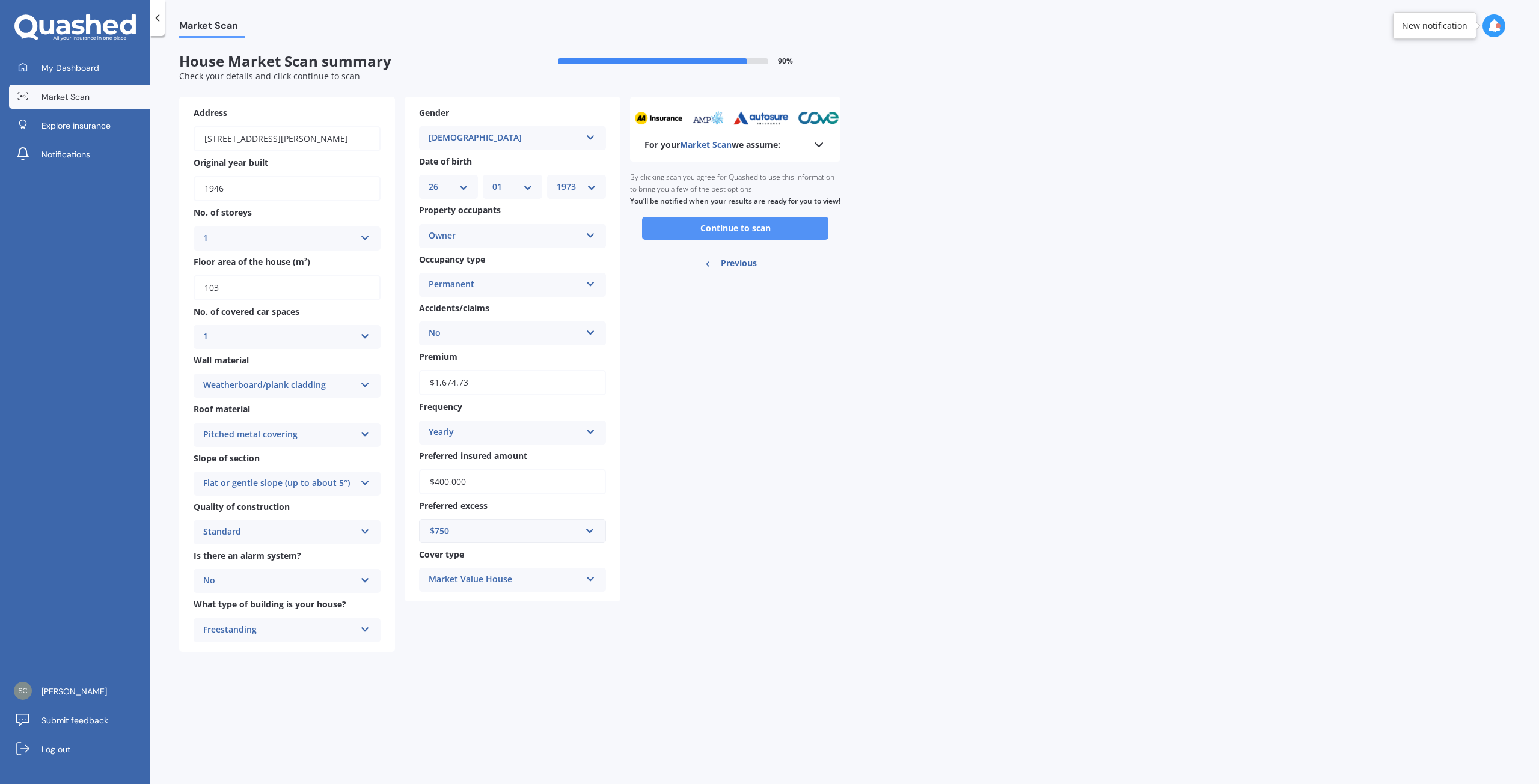
click at [727, 239] on button "Continue to scan" at bounding box center [735, 228] width 186 height 23
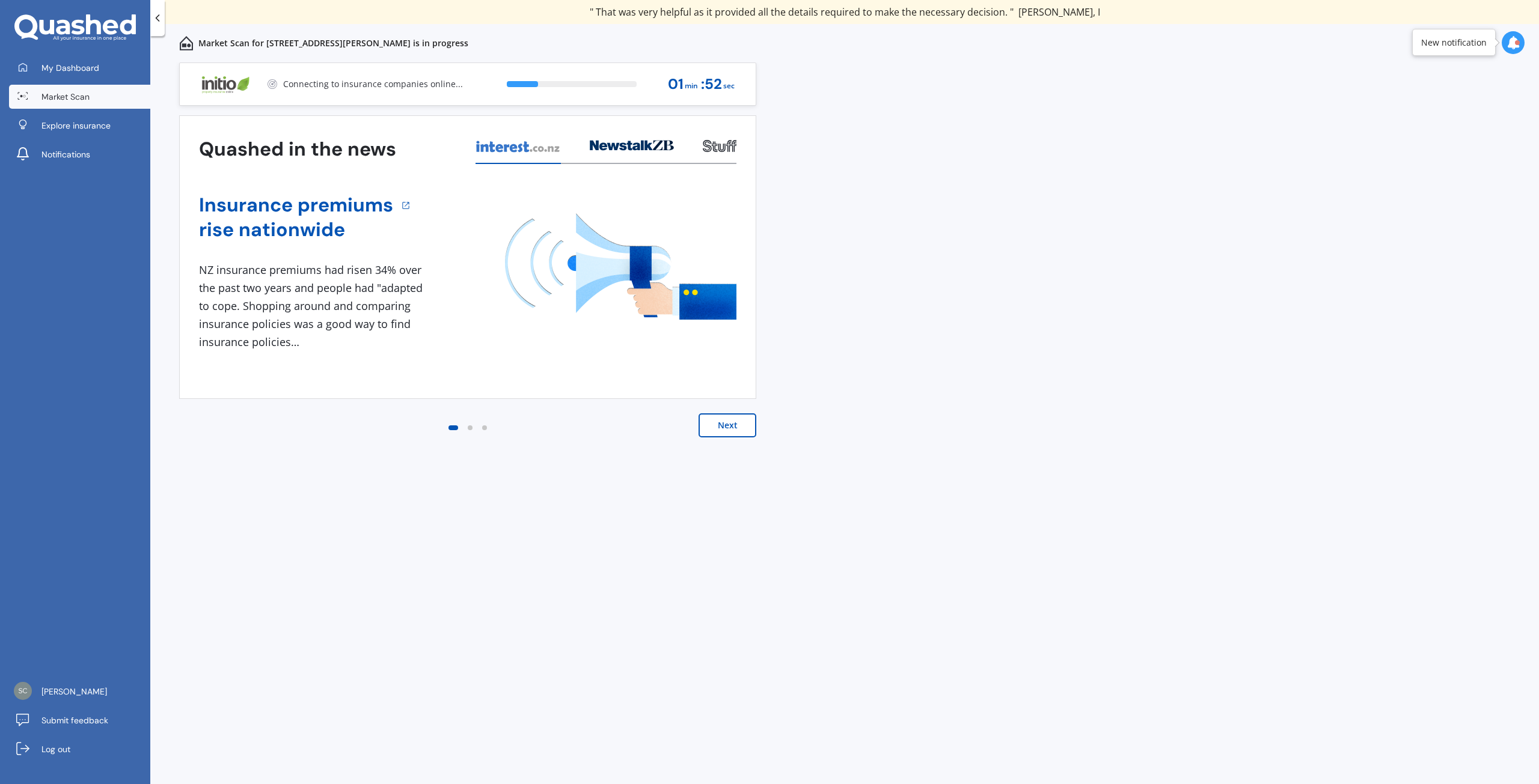
click at [724, 422] on button "Next" at bounding box center [727, 426] width 58 height 24
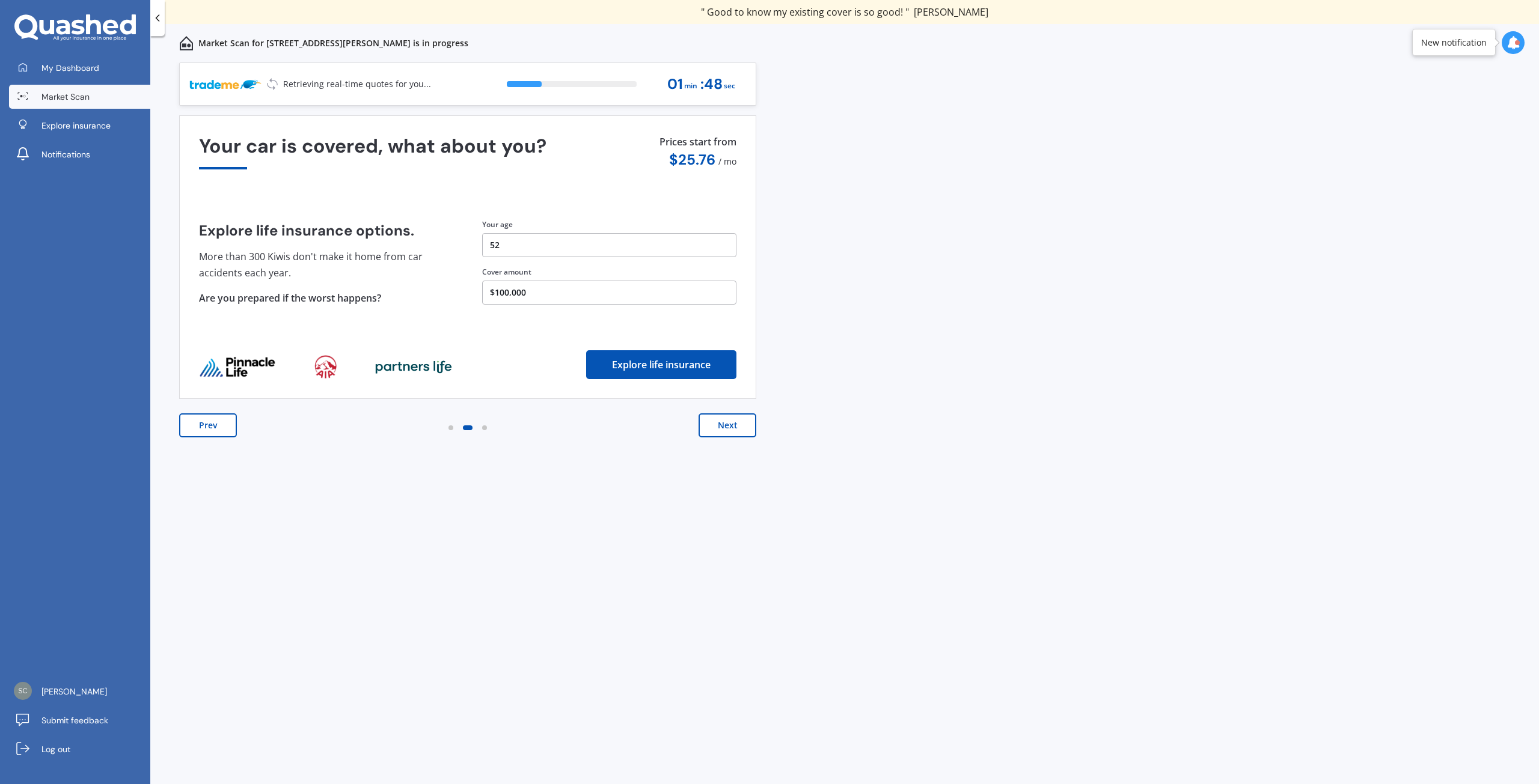
click at [707, 420] on button "Next" at bounding box center [727, 426] width 58 height 24
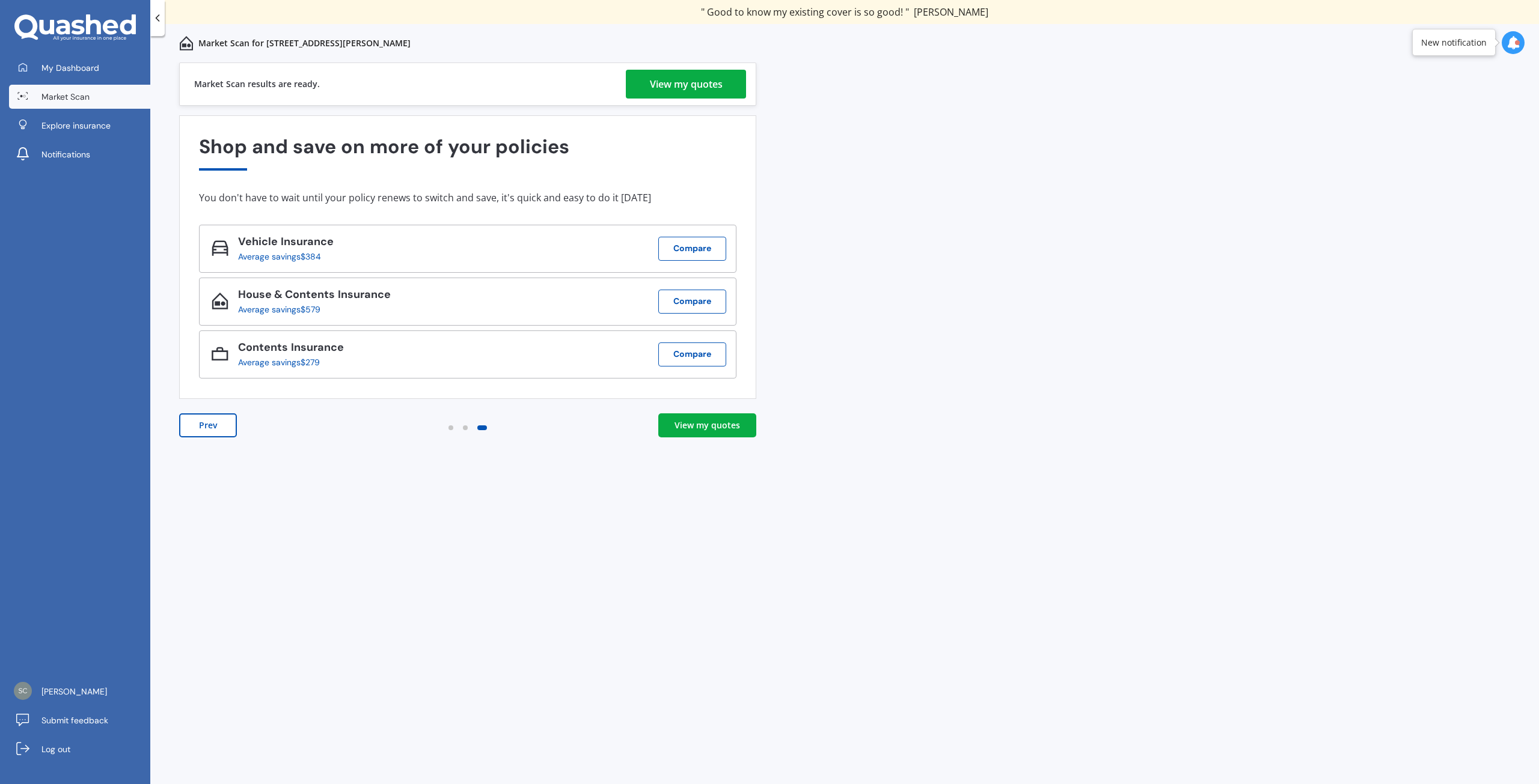
click at [712, 426] on div "View my quotes" at bounding box center [707, 426] width 66 height 12
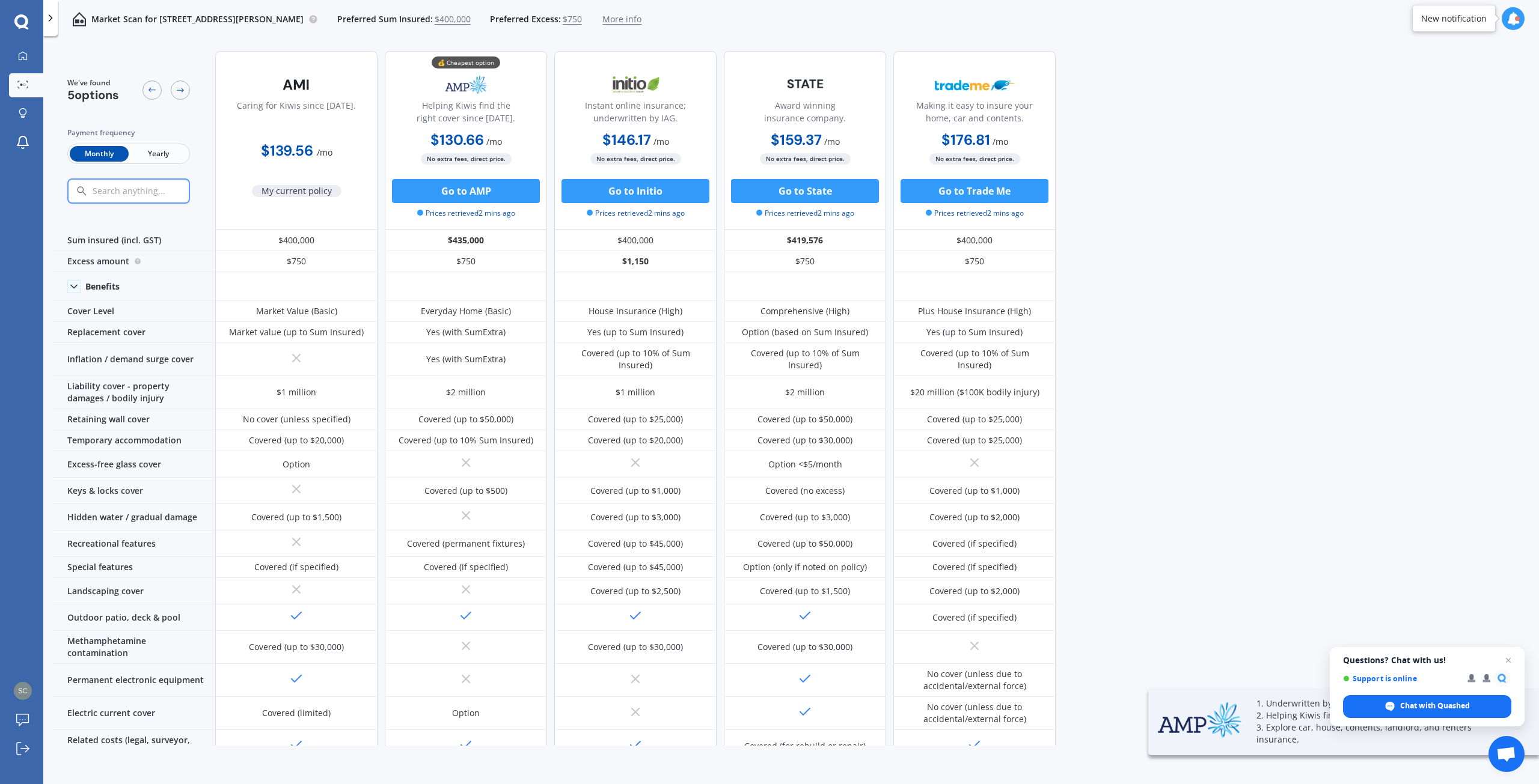
click at [167, 152] on span "Yearly" at bounding box center [158, 153] width 59 height 15
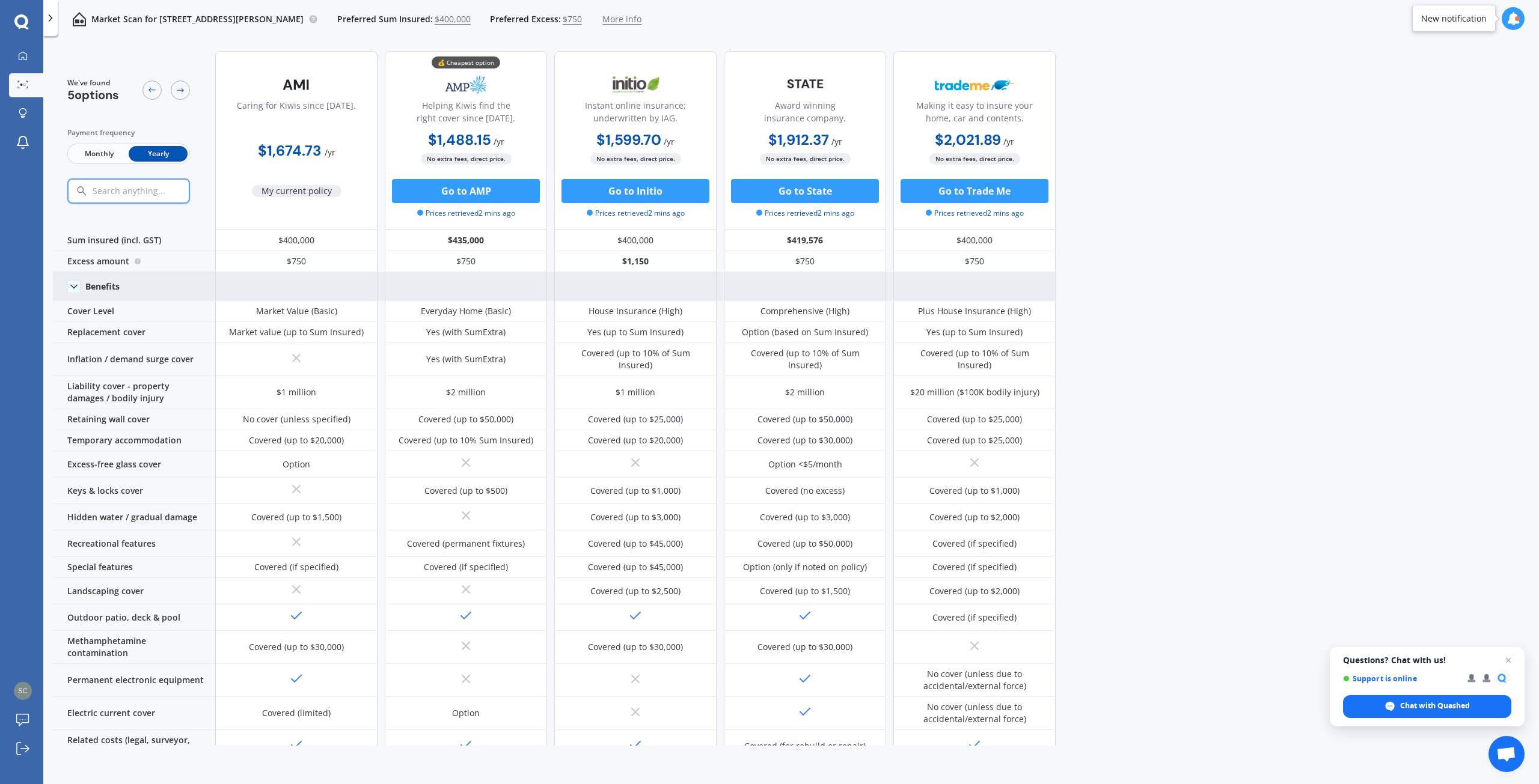
click at [78, 291] on icon at bounding box center [74, 287] width 12 height 12
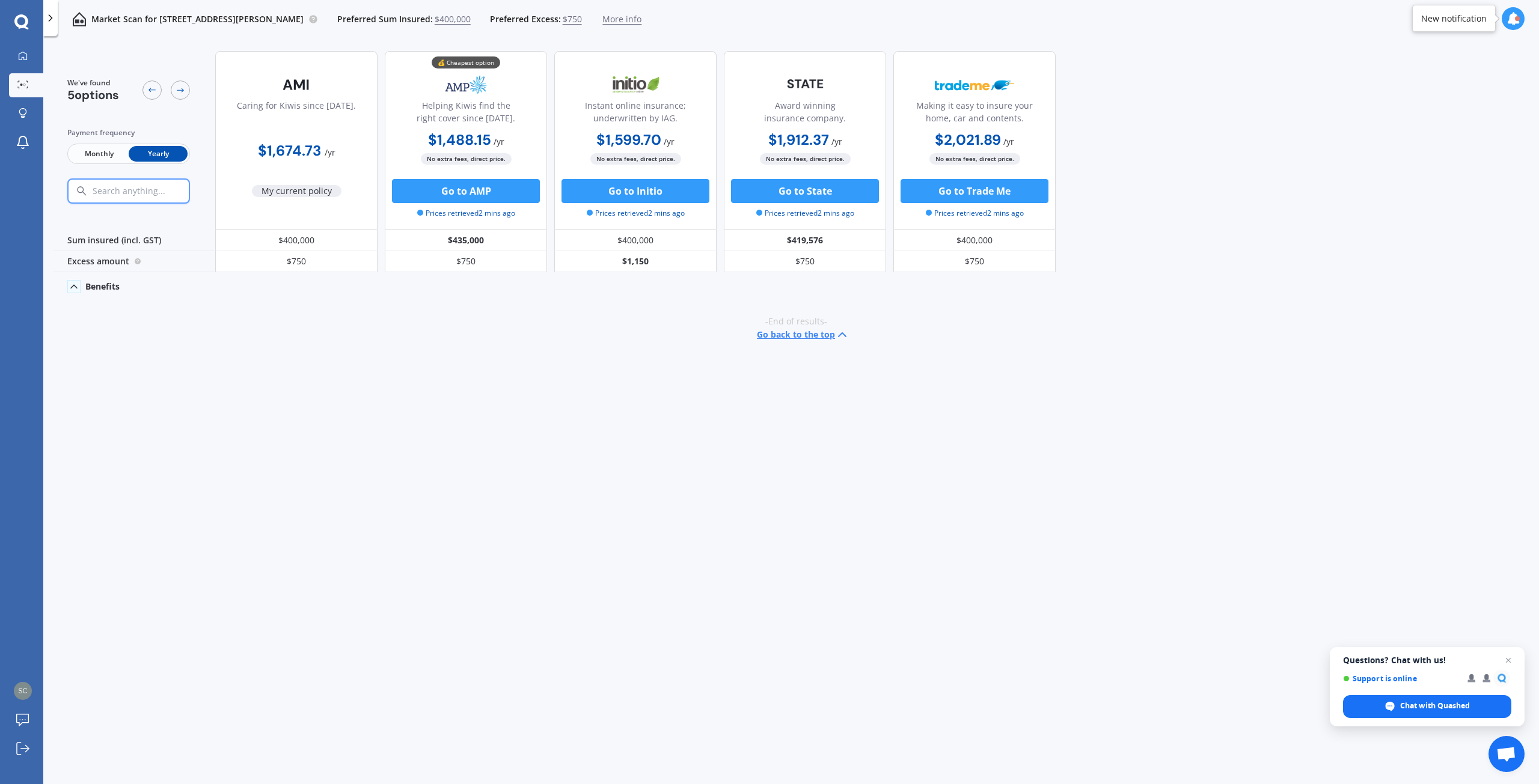
click at [78, 291] on icon at bounding box center [74, 287] width 12 height 12
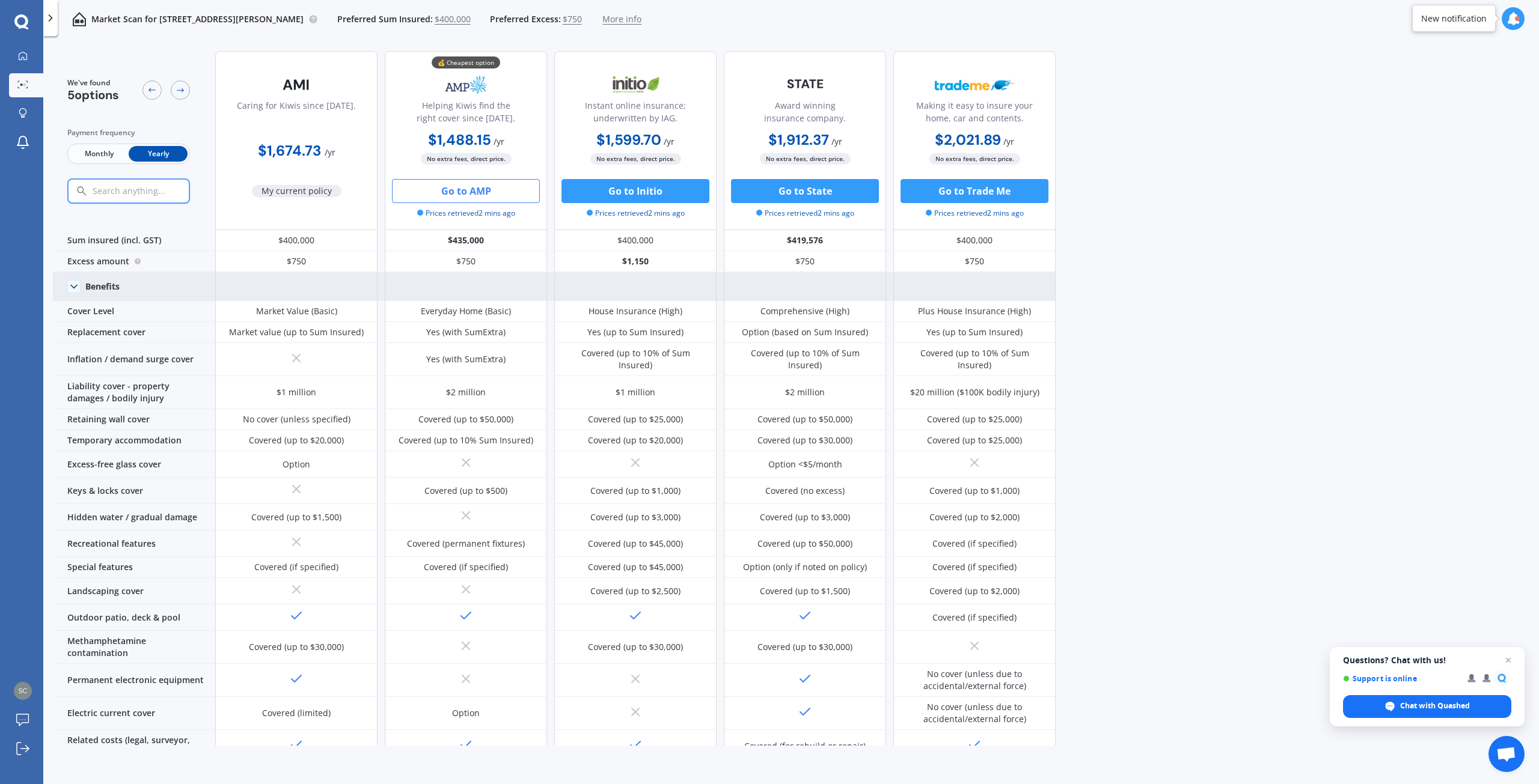
click at [464, 191] on button "Go to AMP" at bounding box center [466, 191] width 148 height 24
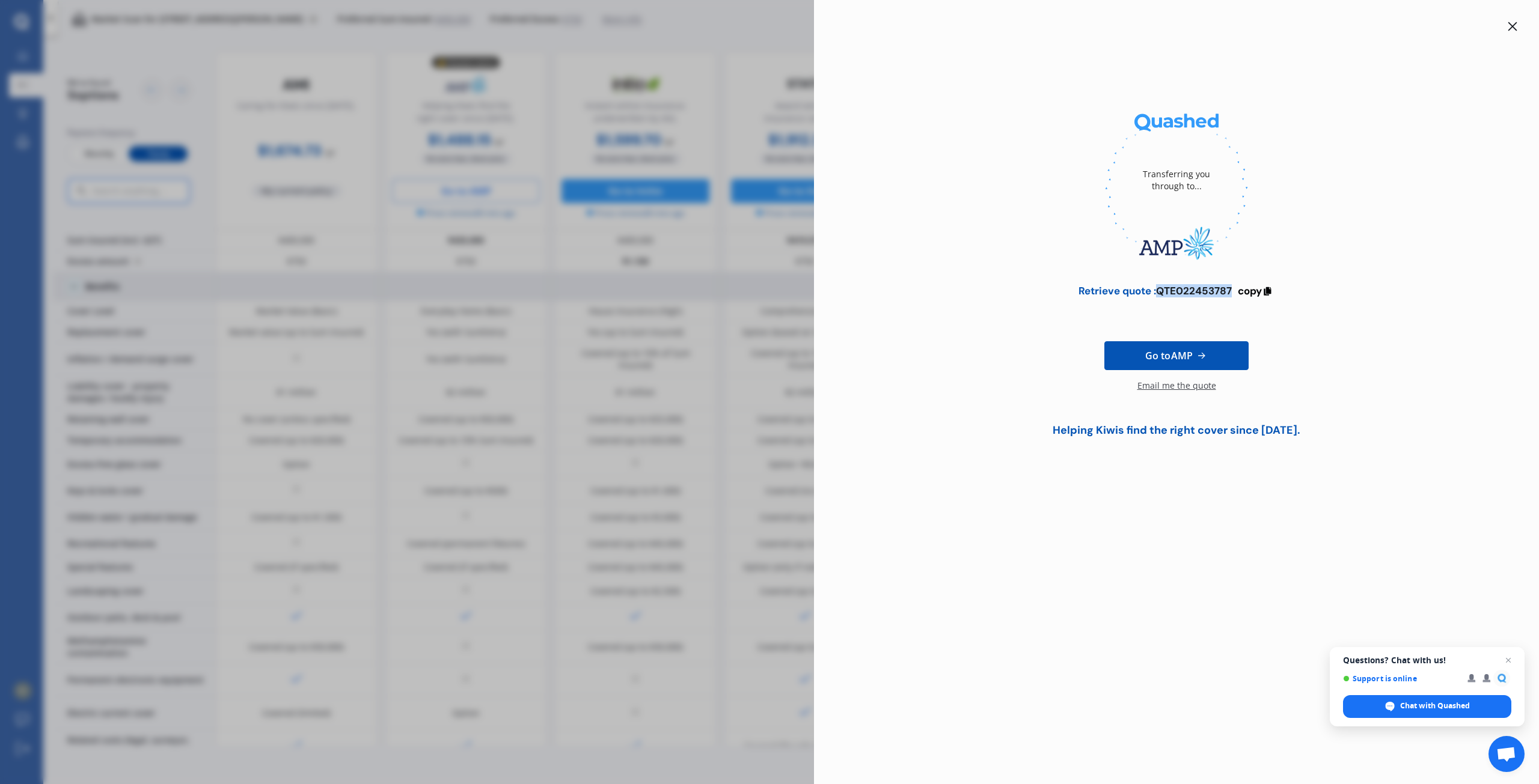
drag, startPoint x: 1160, startPoint y: 291, endPoint x: 1232, endPoint y: 290, distance: 72.0
click at [1232, 290] on div "Retrieve quote : QTE022453787" at bounding box center [1154, 291] width 153 height 12
click at [1259, 290] on span "copy" at bounding box center [1250, 291] width 24 height 13
click at [1186, 361] on span "Go to AMP" at bounding box center [1169, 355] width 47 height 14
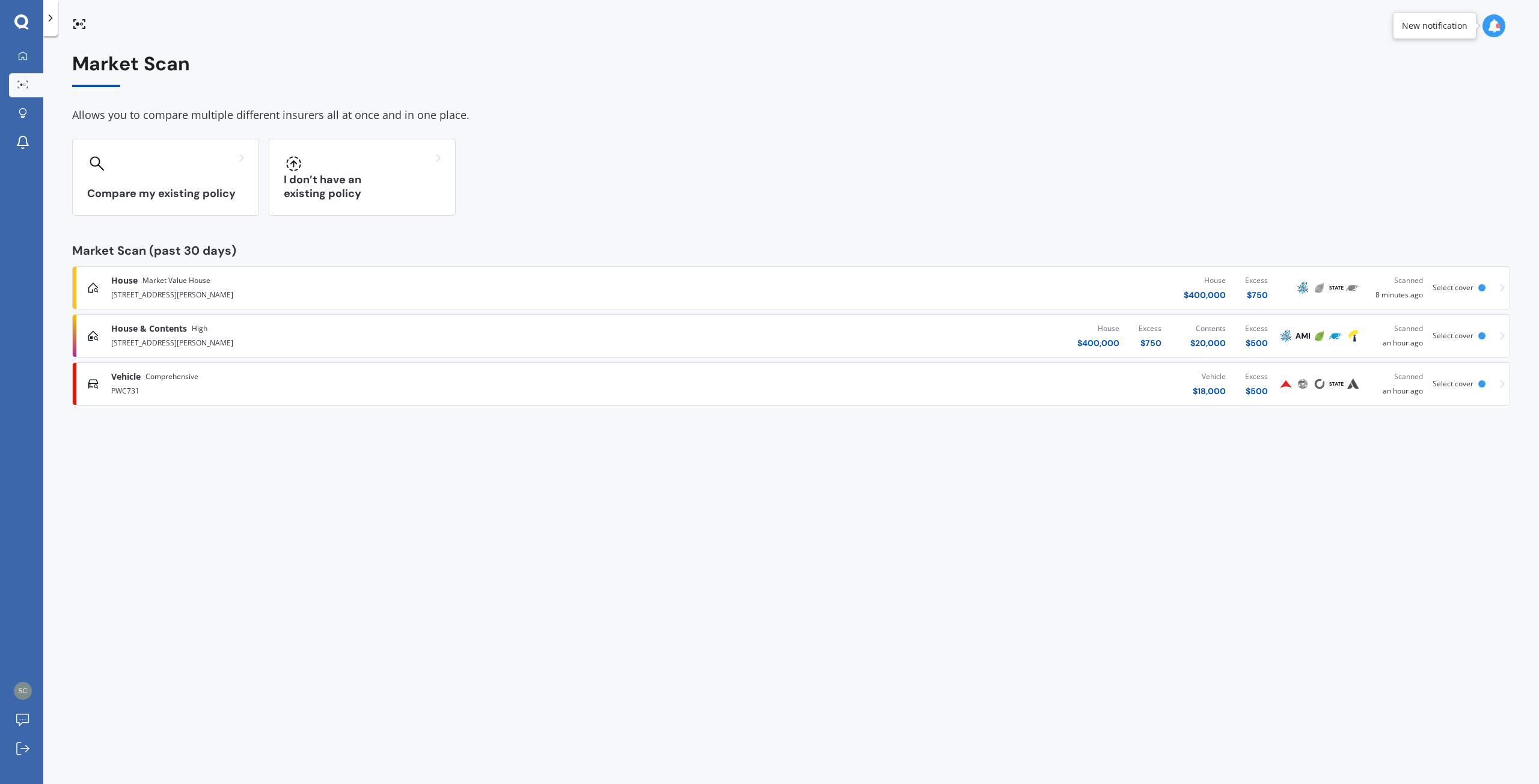
click at [212, 333] on div "House & Contents High" at bounding box center [397, 329] width 571 height 12
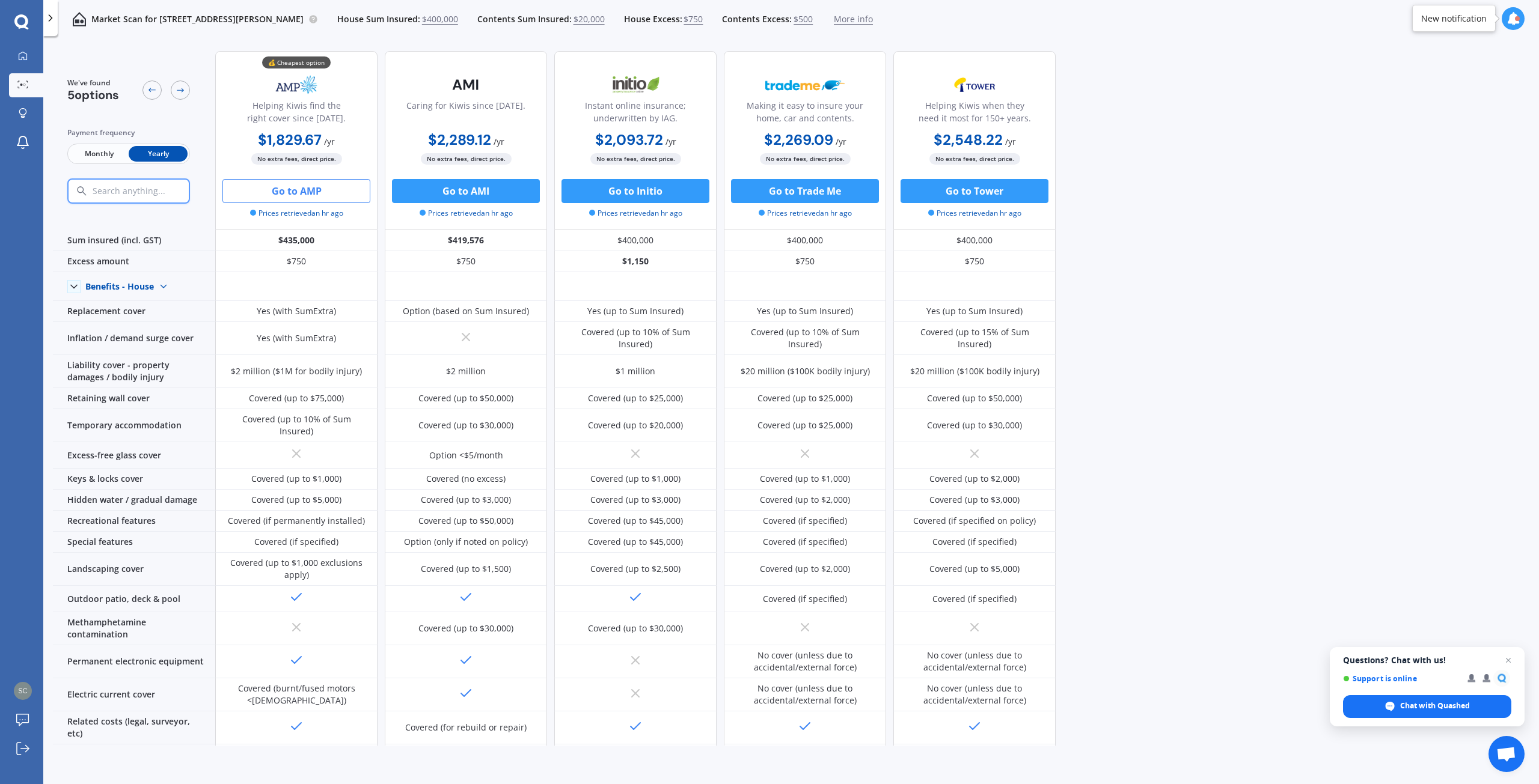
click at [282, 191] on button "Go to AMP" at bounding box center [296, 191] width 148 height 24
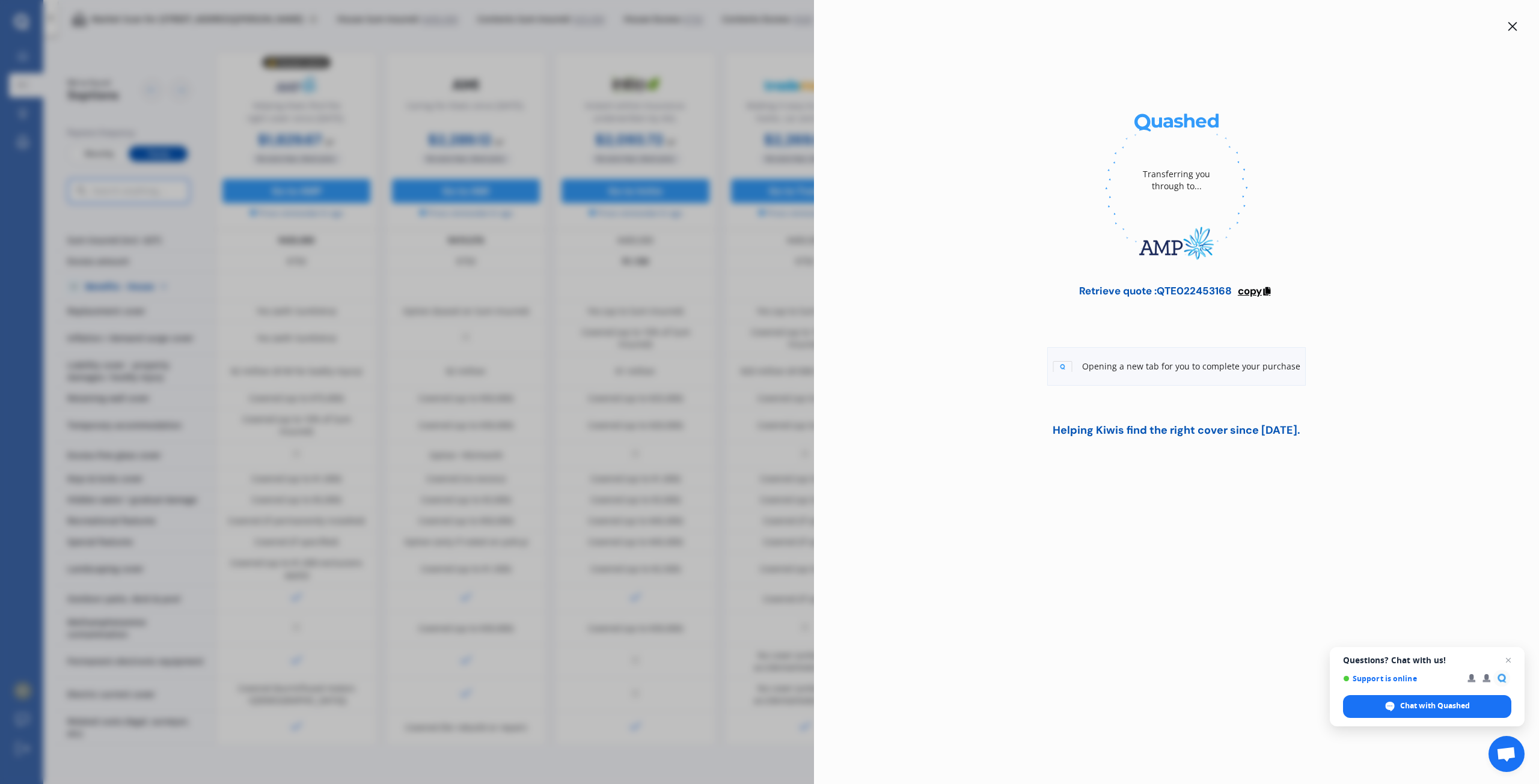
click at [1246, 291] on span "copy" at bounding box center [1250, 291] width 24 height 13
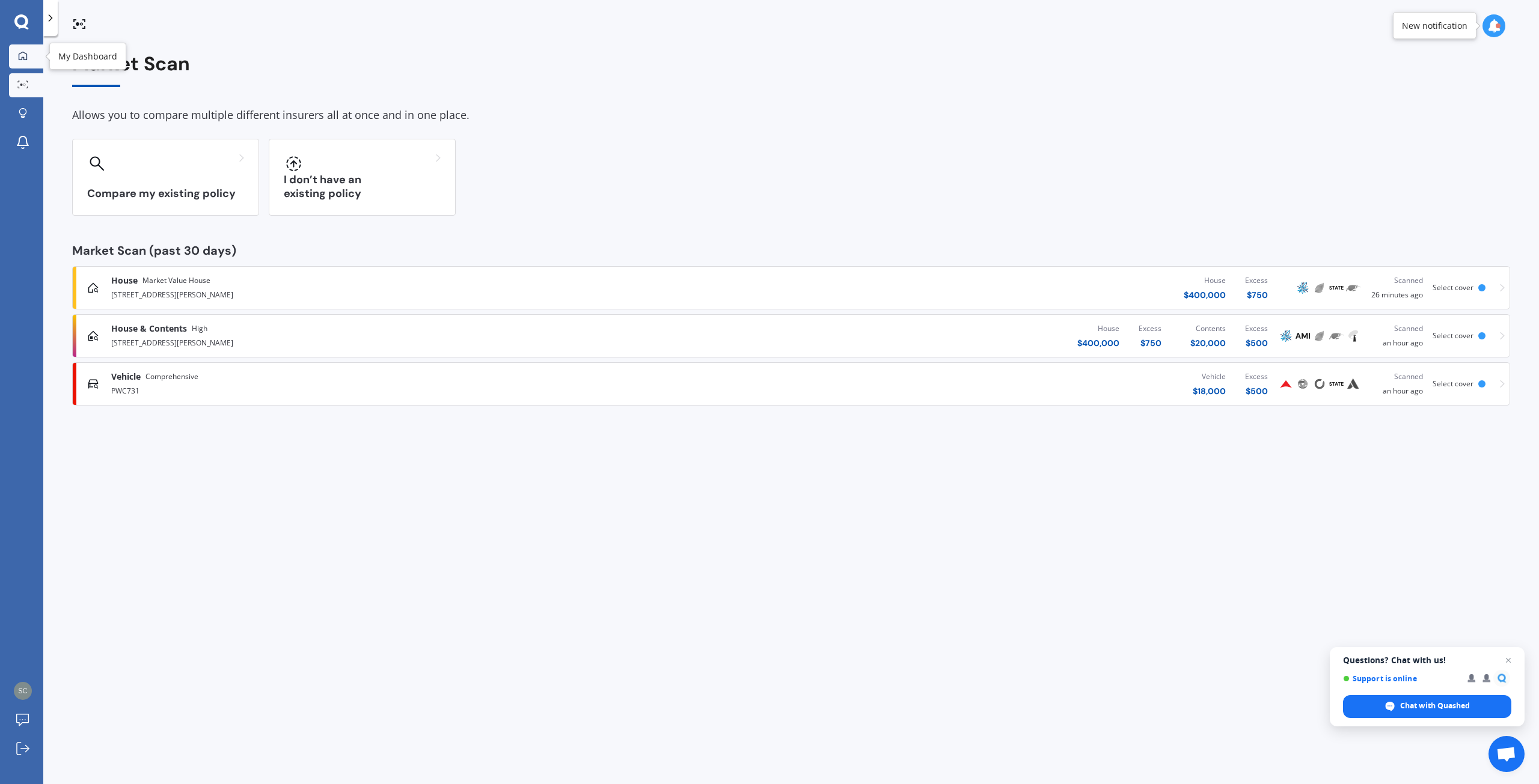
click at [22, 55] on icon at bounding box center [23, 56] width 10 height 10
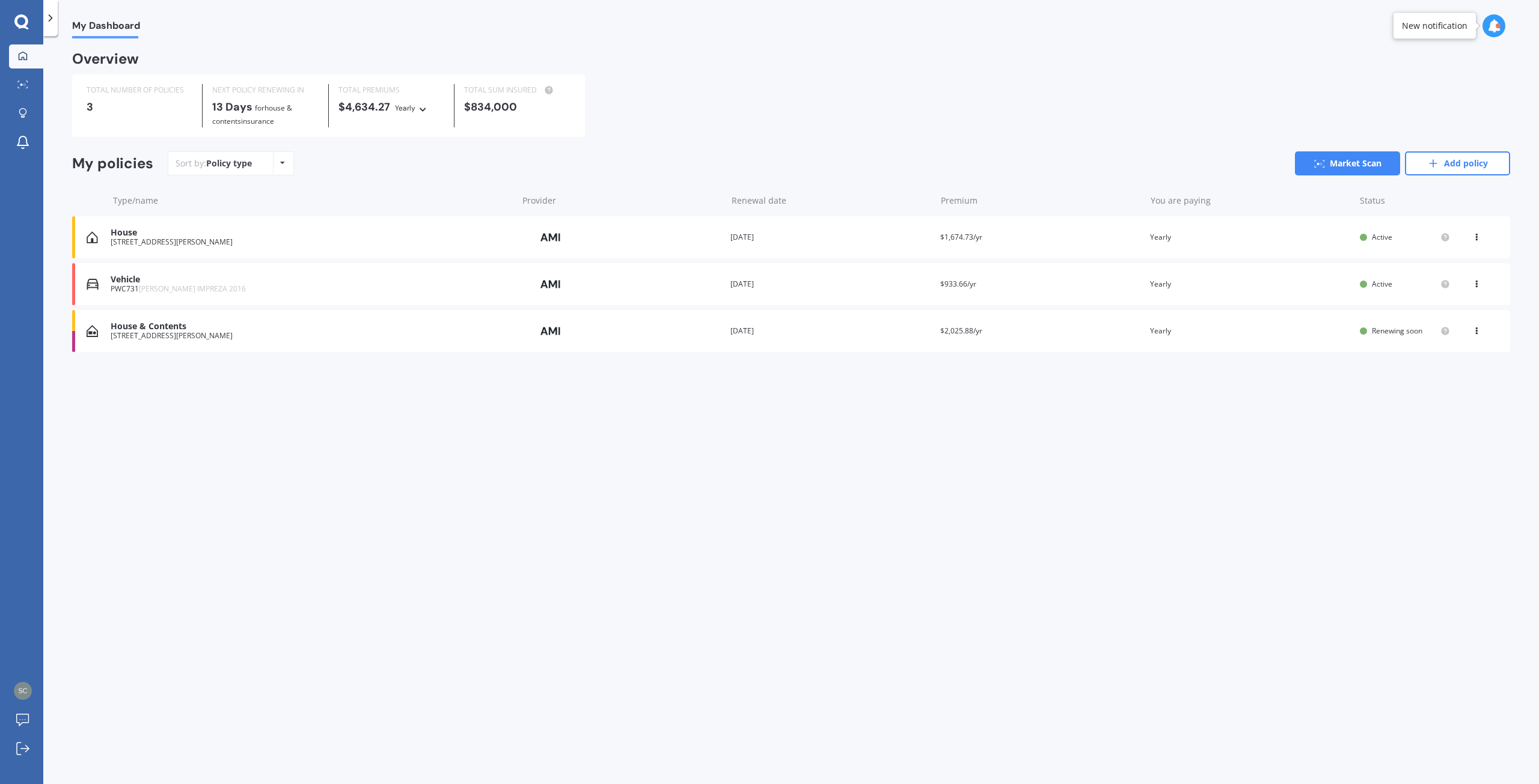
click at [146, 284] on div "Vehicle" at bounding box center [311, 279] width 401 height 10
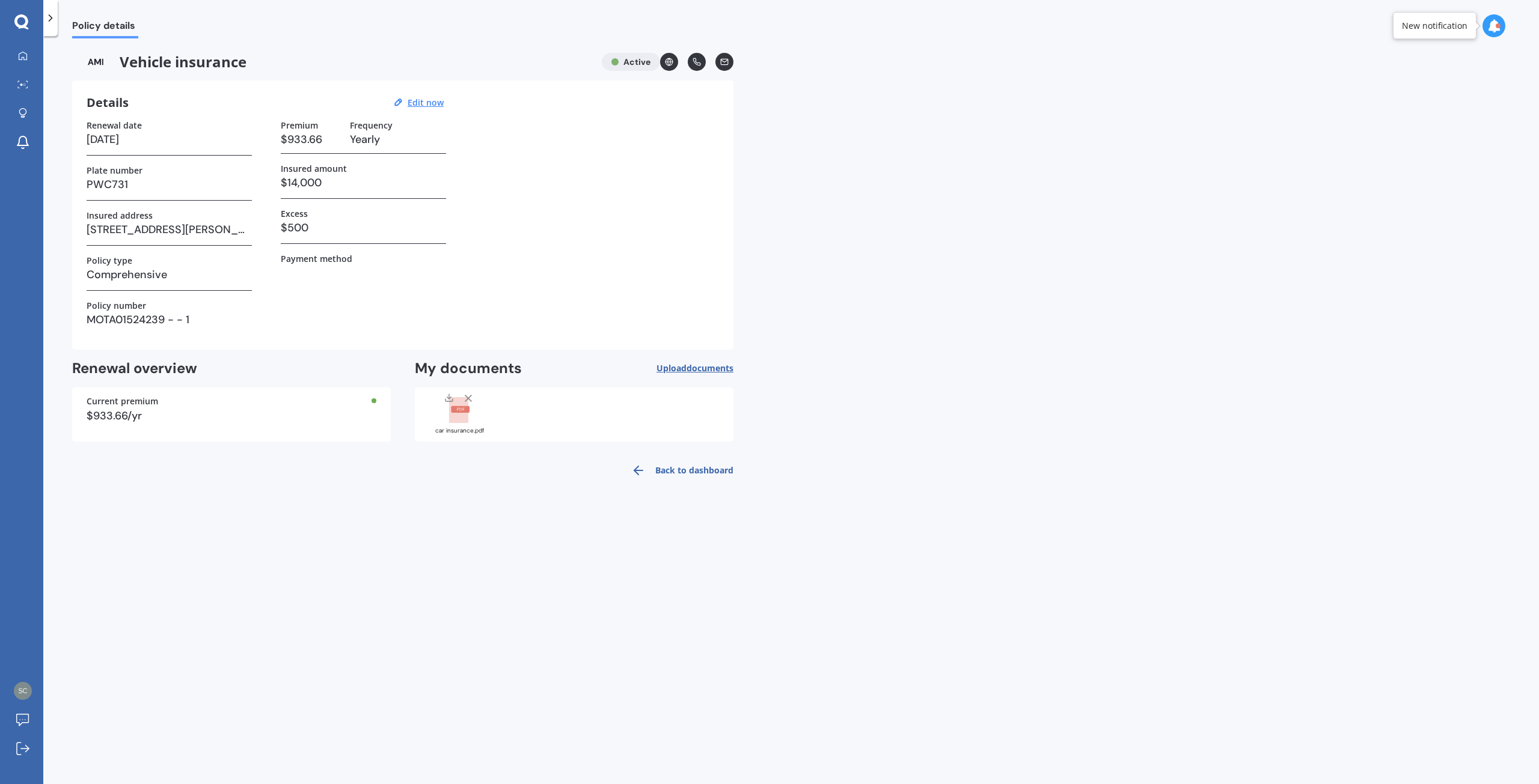
click at [558, 279] on div "Renewal date [DATE] Plate number PWC731 Insured address [STREET_ADDRESS][PERSON…" at bounding box center [402, 228] width 633 height 215
click at [675, 470] on link "Back to dashboard" at bounding box center [678, 471] width 109 height 29
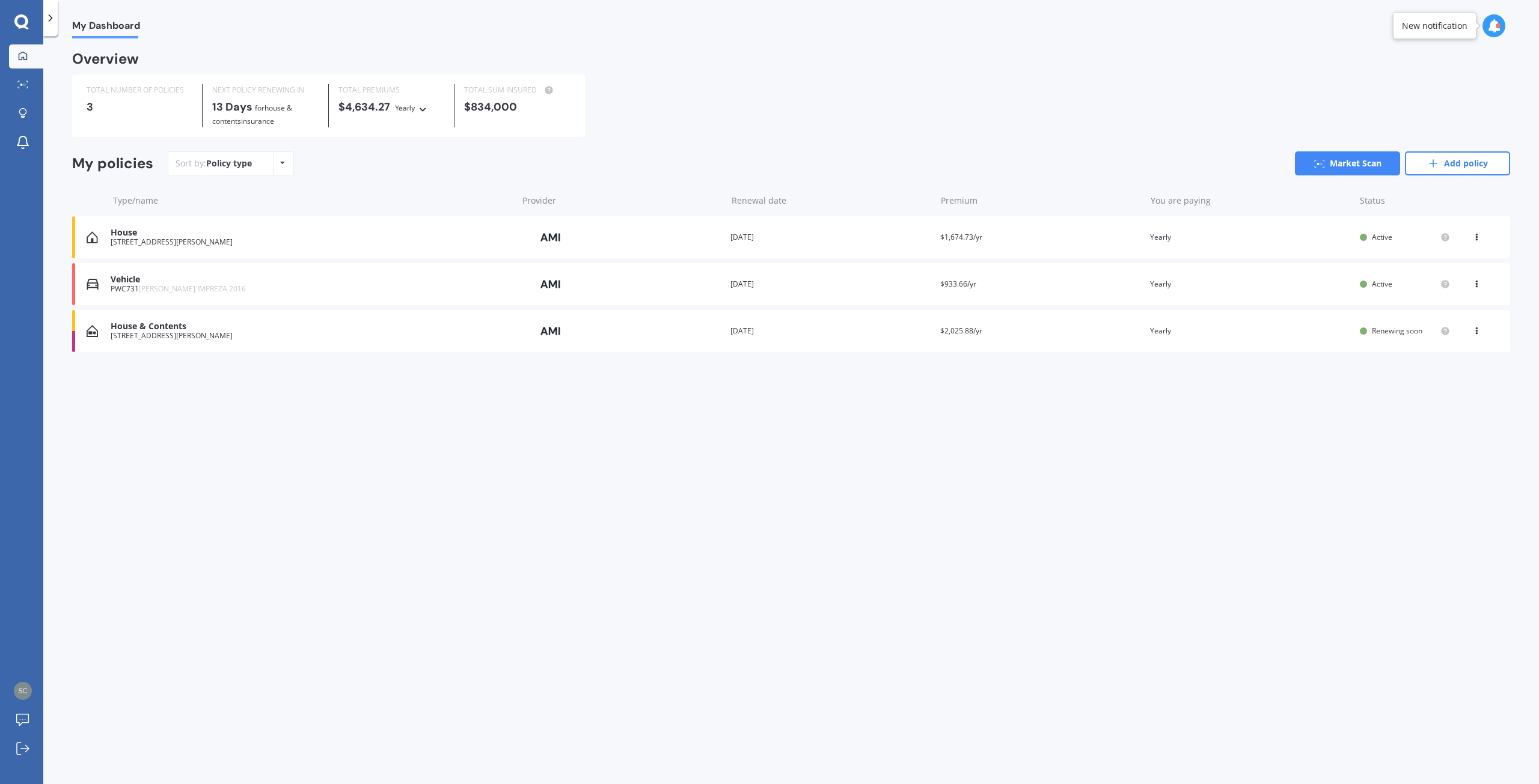
click at [1475, 285] on icon at bounding box center [1476, 281] width 8 height 7
click at [314, 278] on div "Vehicle" at bounding box center [311, 279] width 401 height 10
click at [1356, 163] on link "Market Scan" at bounding box center [1347, 164] width 105 height 24
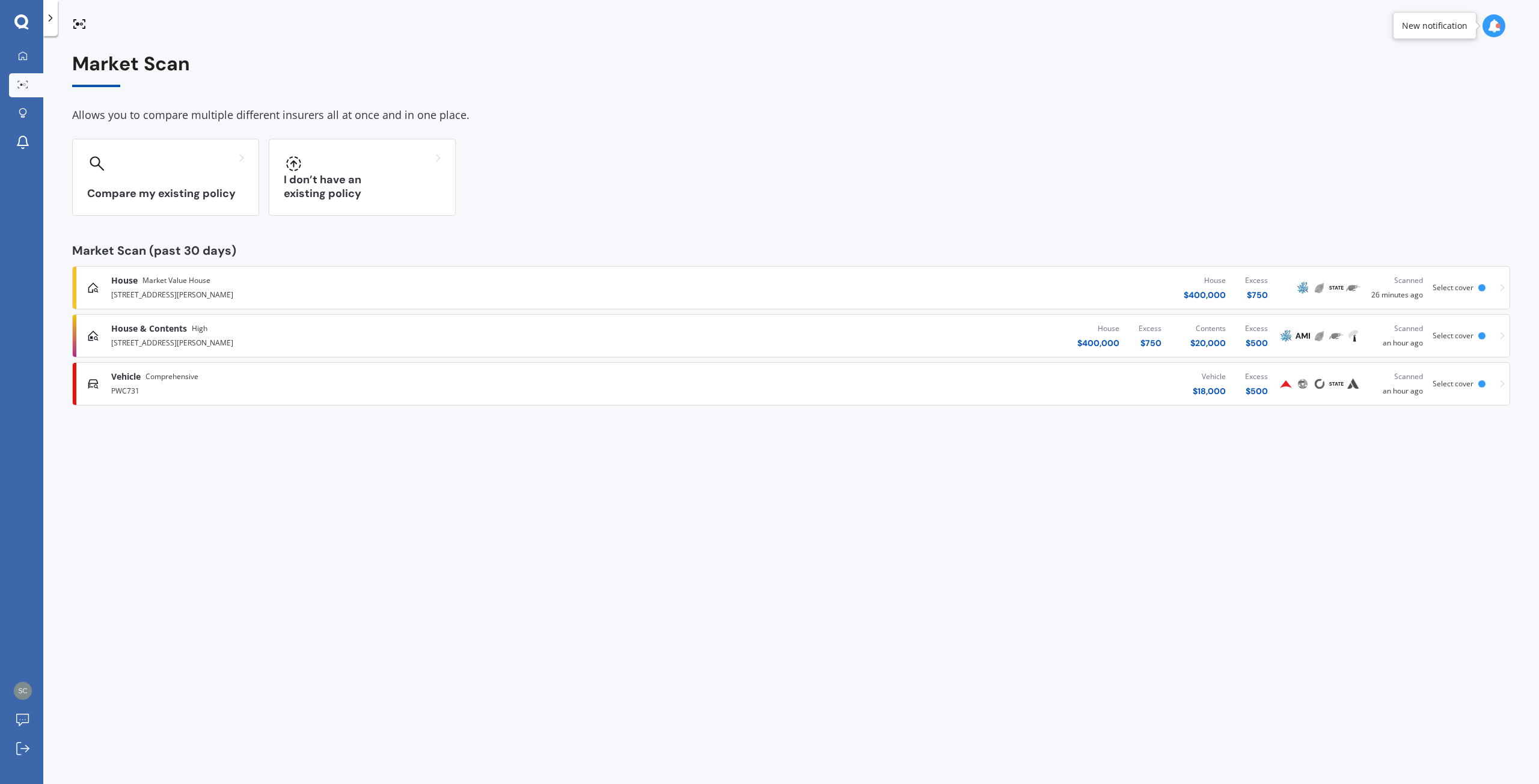
click at [242, 386] on div "PWC731" at bounding box center [397, 390] width 571 height 14
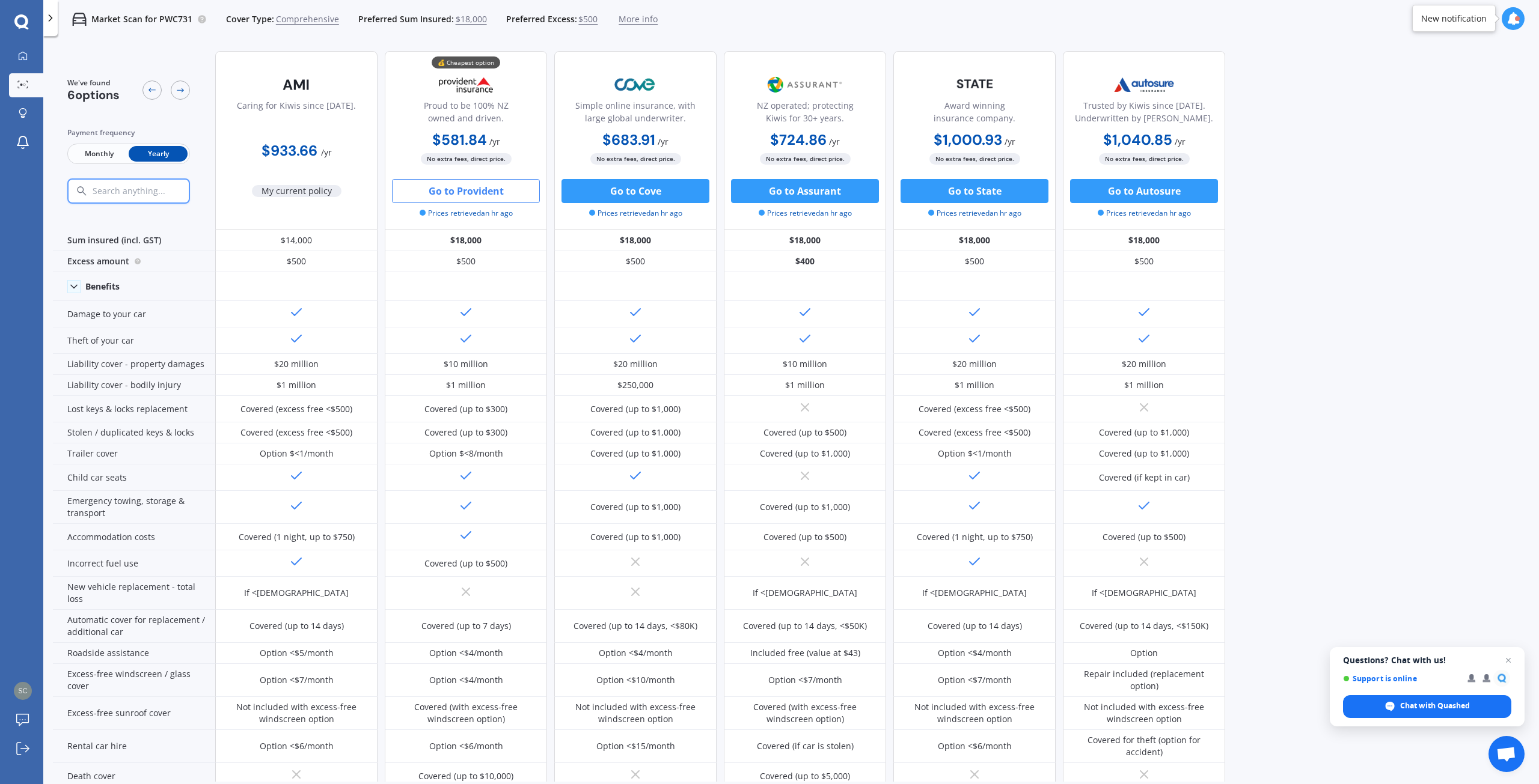
click at [458, 191] on button "Go to Provident" at bounding box center [466, 191] width 148 height 24
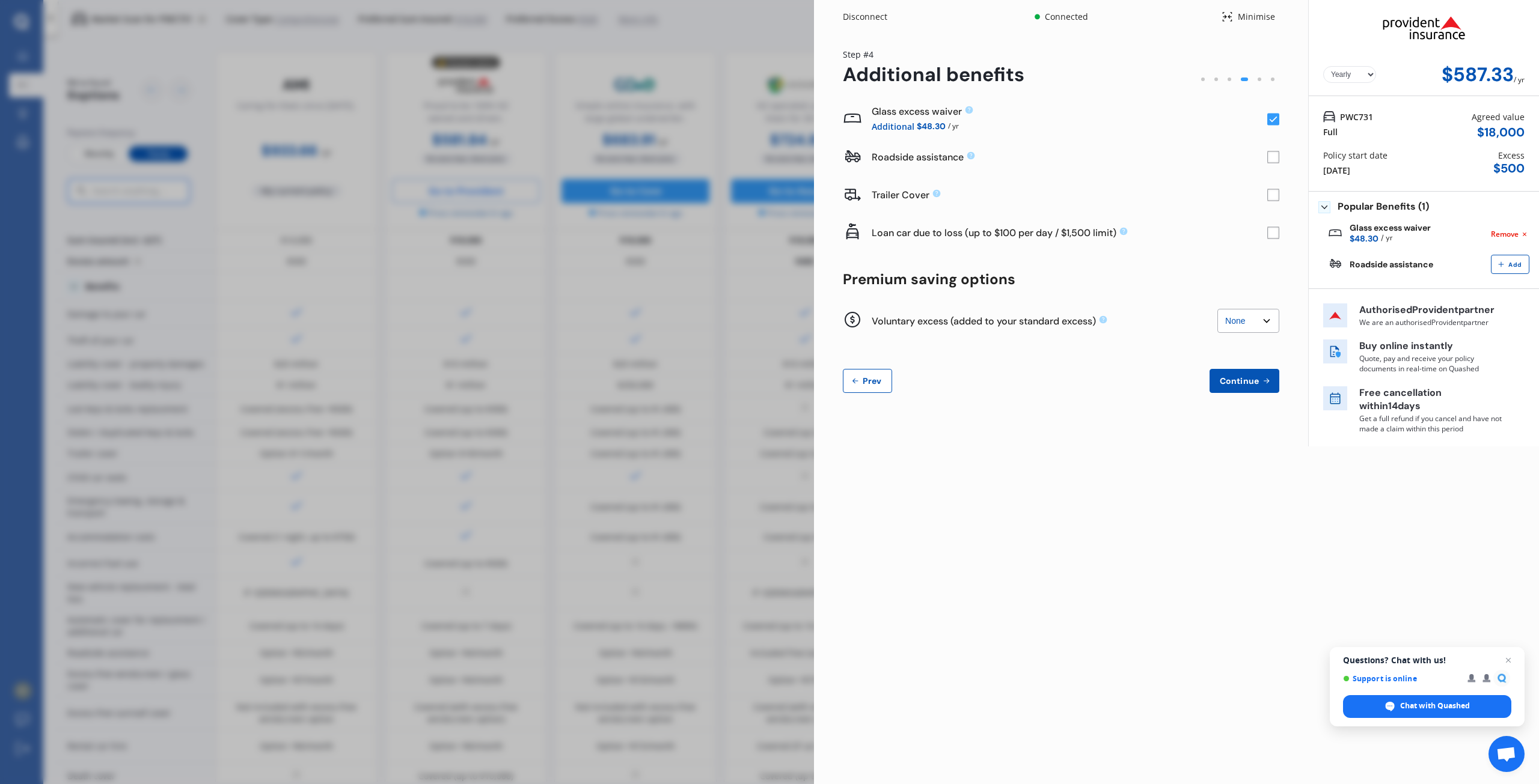
click at [1276, 155] on rect at bounding box center [1273, 158] width 12 height 12
click at [1273, 155] on rect at bounding box center [1273, 158] width 12 height 12
click at [1248, 385] on span "Continue" at bounding box center [1239, 381] width 44 height 10
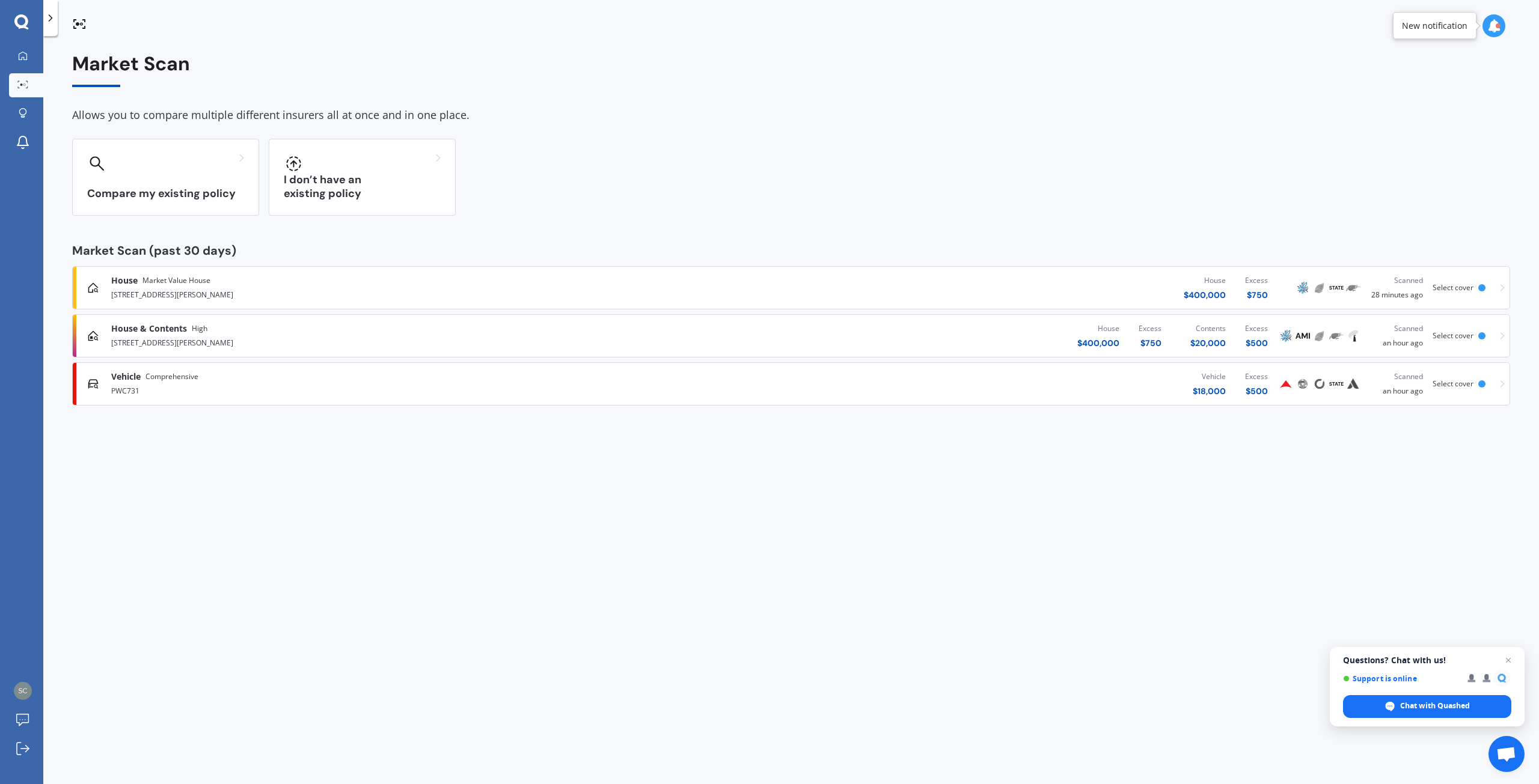
click at [1212, 386] on div "$ 18,000" at bounding box center [1209, 391] width 33 height 12
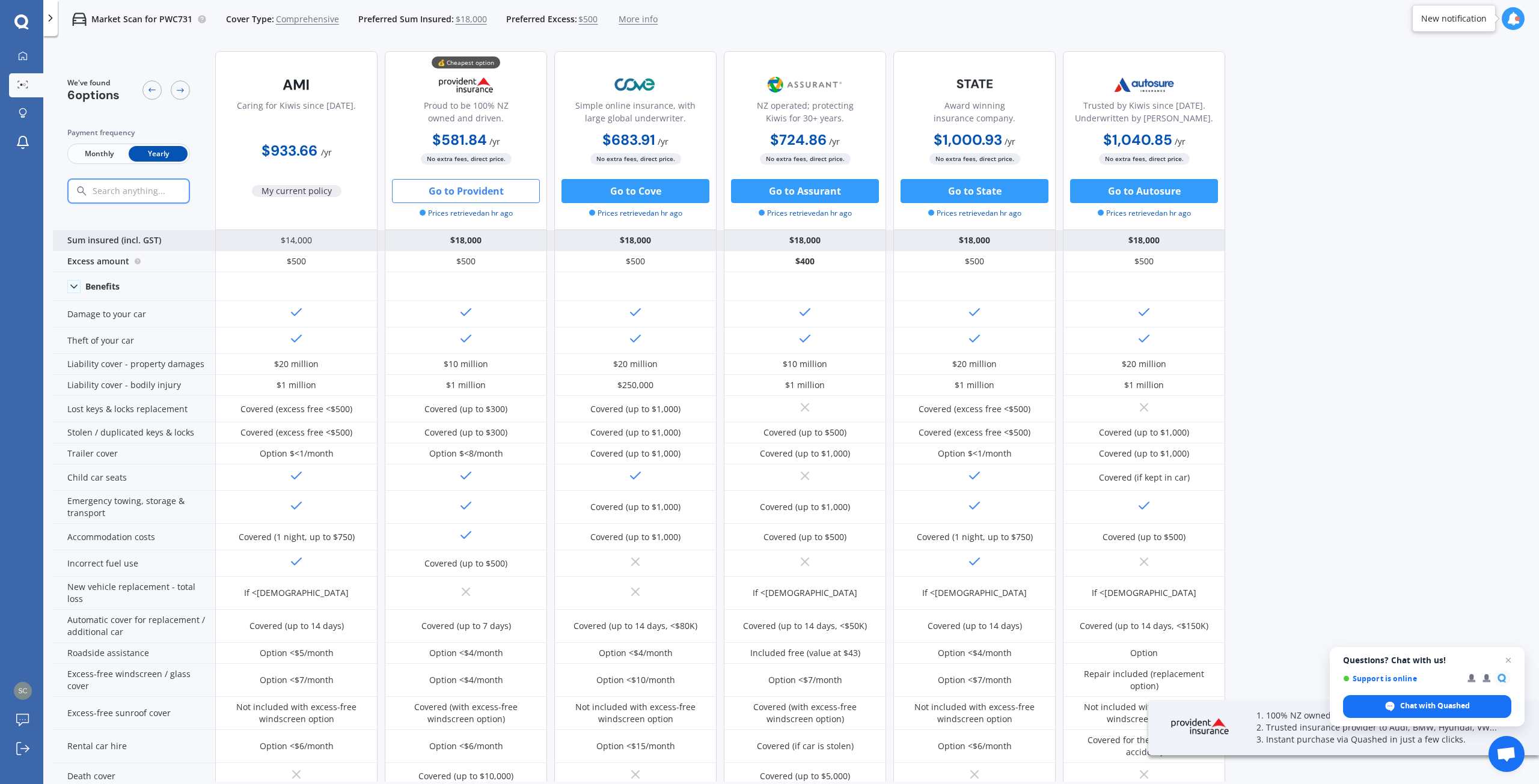
click at [480, 238] on div "$18,000" at bounding box center [465, 241] width 163 height 21
